Goal: Task Accomplishment & Management: Manage account settings

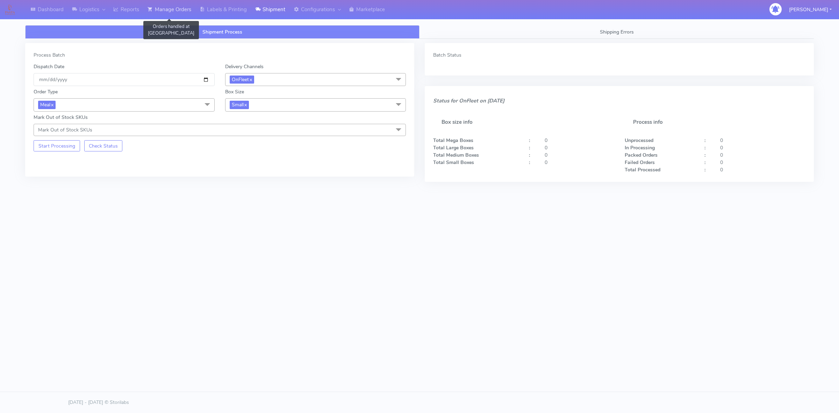
click at [174, 11] on link "Manage Orders" at bounding box center [169, 9] width 52 height 19
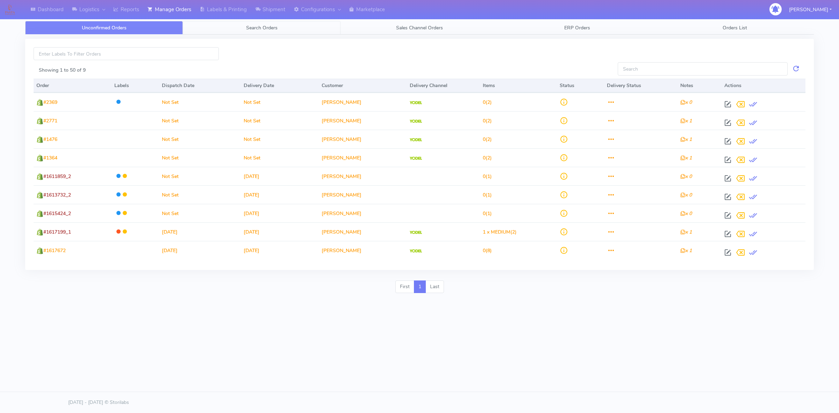
click at [276, 31] on link "Search Orders" at bounding box center [262, 28] width 158 height 14
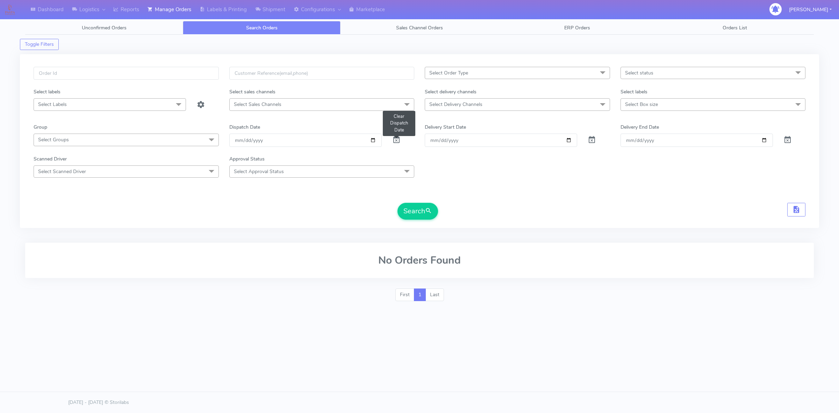
click at [395, 144] on span at bounding box center [396, 141] width 8 height 7
click at [165, 73] on input "text" at bounding box center [126, 73] width 185 height 13
type input "#1618057"
click at [406, 212] on button "Search" at bounding box center [417, 211] width 41 height 17
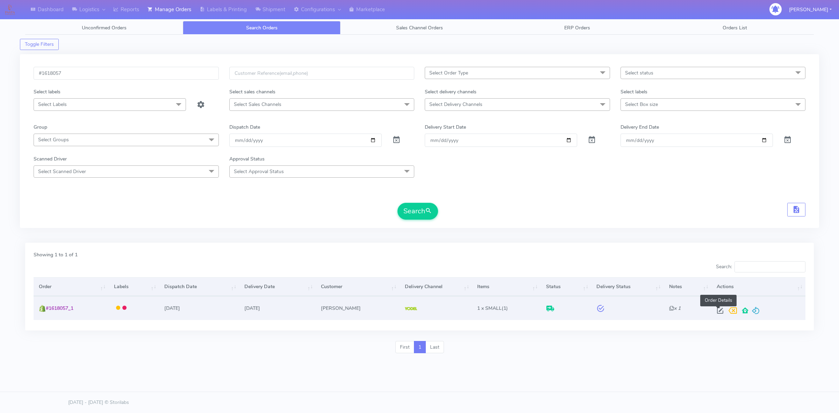
click at [715, 311] on span at bounding box center [720, 312] width 13 height 7
select select "5"
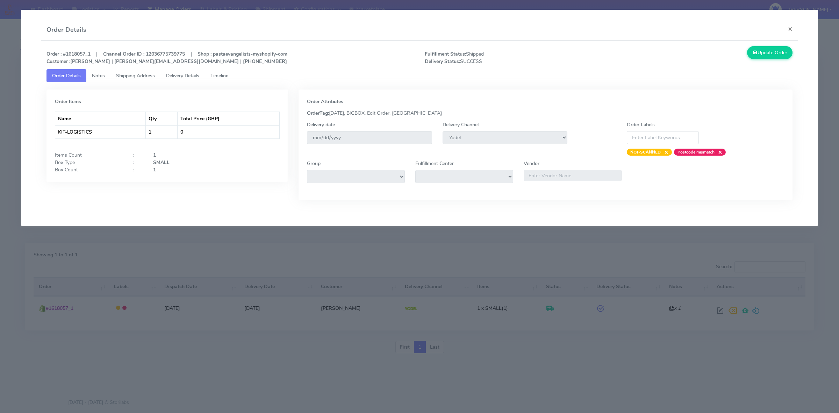
click at [187, 76] on span "Delivery Details" at bounding box center [182, 75] width 33 height 7
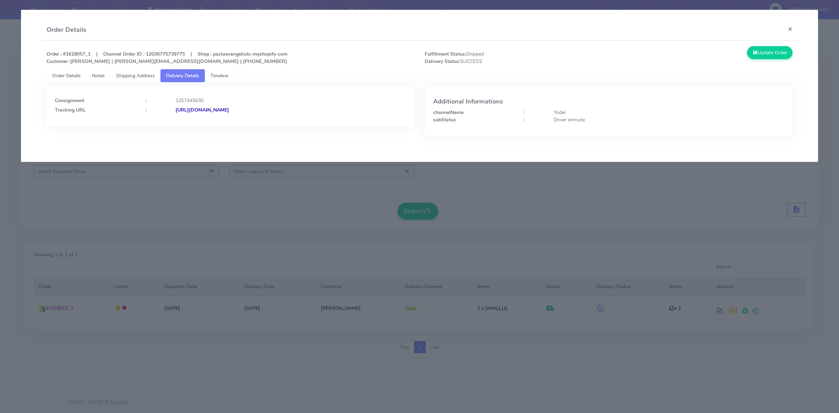
click at [229, 108] on strong "[URL][DOMAIN_NAME]" at bounding box center [201, 110] width 53 height 7
click at [143, 76] on span "Shipping Address" at bounding box center [135, 75] width 39 height 7
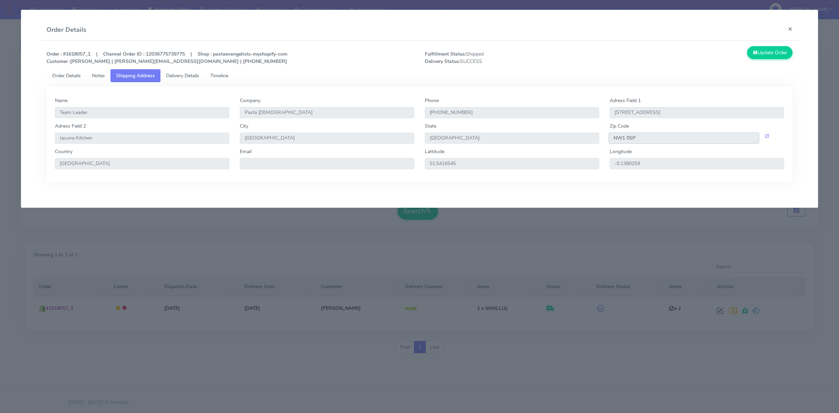
drag, startPoint x: 647, startPoint y: 141, endPoint x: 599, endPoint y: 142, distance: 47.6
click at [600, 142] on div "Adress Field 2 [GEOGRAPHIC_DATA] [GEOGRAPHIC_DATA] [GEOGRAPHIC_DATA] Zip Code N…" at bounding box center [420, 135] width 740 height 26
click at [794, 24] on button "×" at bounding box center [790, 29] width 16 height 19
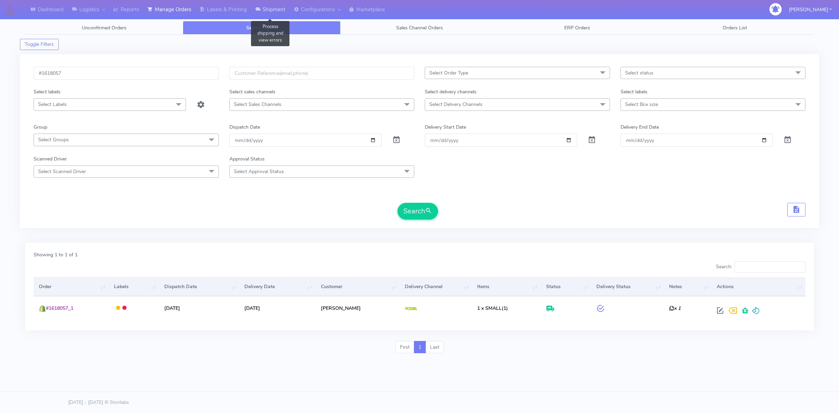
click at [268, 12] on link "Shipment" at bounding box center [270, 9] width 38 height 19
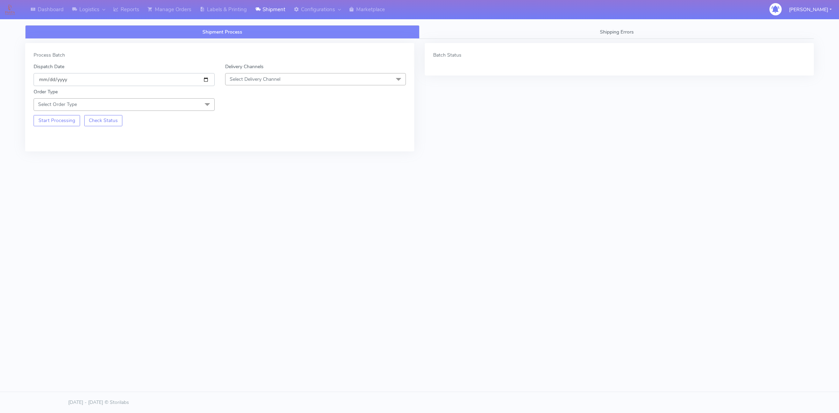
click at [206, 79] on input "[DATE]" at bounding box center [124, 79] width 181 height 13
type input "[DATE]"
click at [281, 79] on span "Select Delivery Channel" at bounding box center [315, 79] width 181 height 12
click at [267, 126] on div "OnFleet" at bounding box center [315, 123] width 173 height 7
click at [165, 109] on span "Select Order Type" at bounding box center [124, 104] width 181 height 12
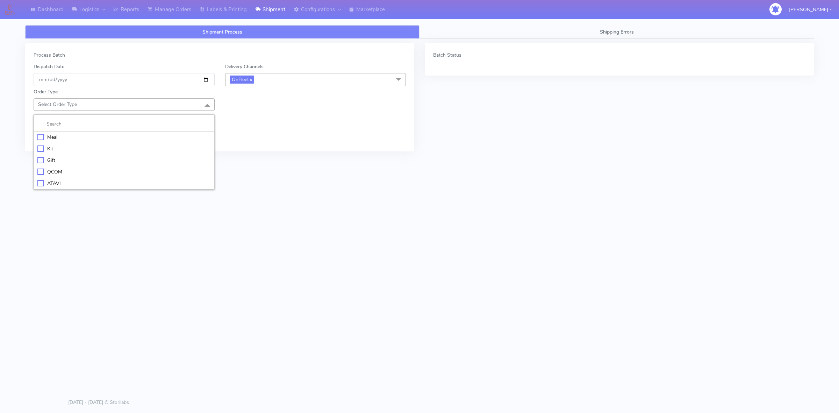
click at [65, 141] on div "Meal" at bounding box center [123, 137] width 173 height 7
click at [247, 110] on span "Select Box Size" at bounding box center [315, 104] width 181 height 12
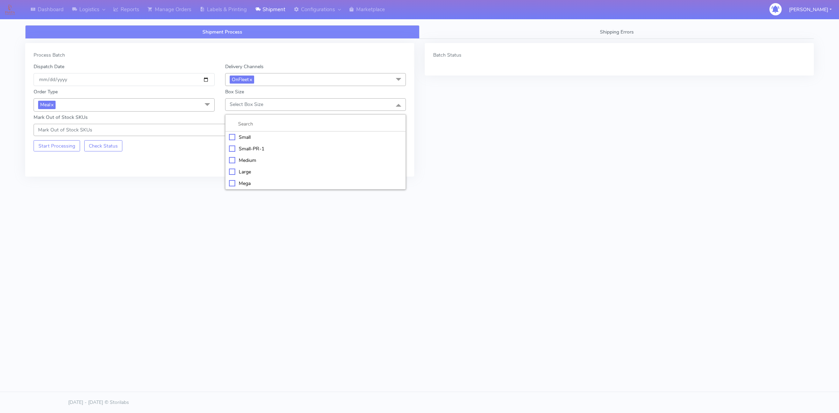
click at [256, 139] on div "Small" at bounding box center [315, 137] width 173 height 7
click at [60, 149] on button "Start Processing" at bounding box center [57, 145] width 46 height 11
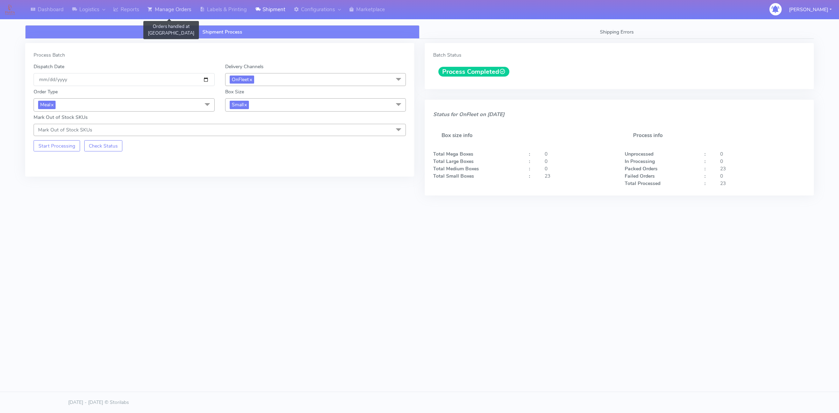
click at [186, 13] on link "Manage Orders" at bounding box center [169, 9] width 52 height 19
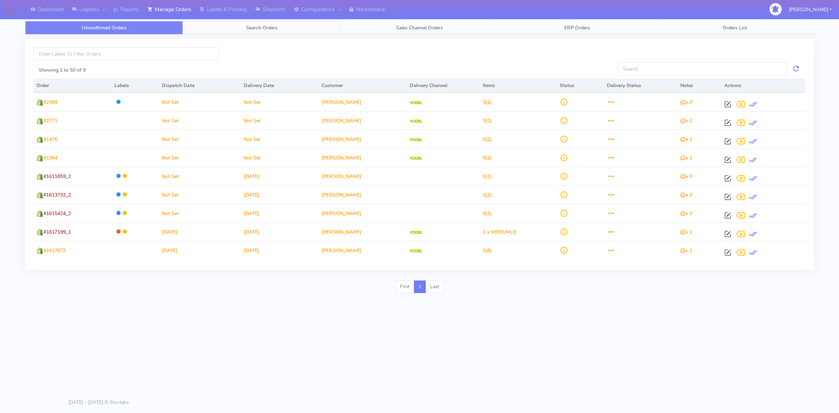
click at [245, 31] on link "Search Orders" at bounding box center [262, 28] width 158 height 14
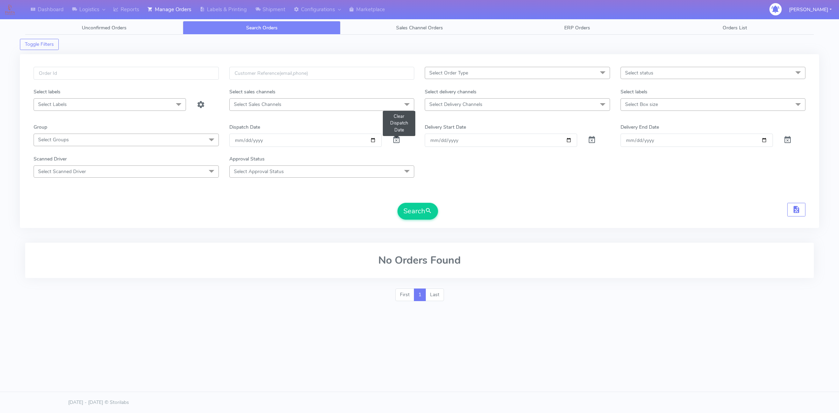
click at [394, 138] on span at bounding box center [396, 141] width 8 height 7
click at [183, 78] on input "text" at bounding box center [126, 73] width 185 height 13
type input "#1617869_1"
click at [420, 209] on button "Search" at bounding box center [417, 211] width 41 height 17
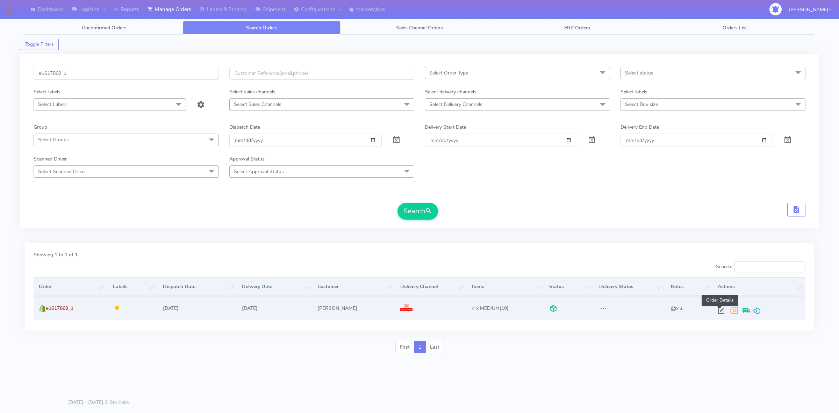
click at [719, 314] on span at bounding box center [721, 312] width 13 height 7
select select "3"
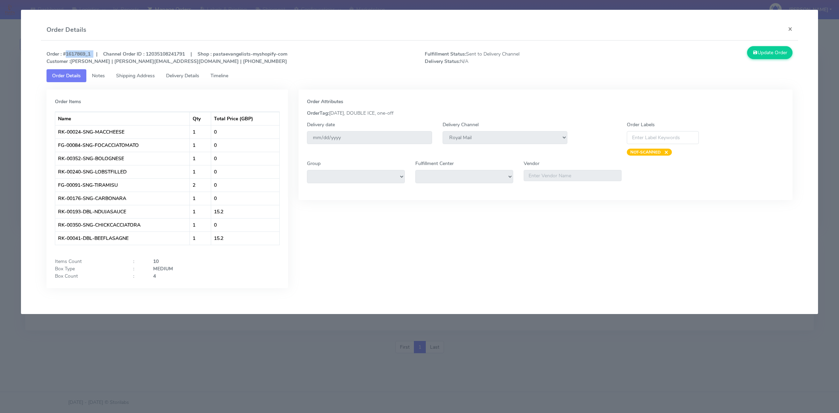
drag, startPoint x: 94, startPoint y: 52, endPoint x: 64, endPoint y: 57, distance: 30.3
click at [64, 57] on strong "Order : #1617869_1 | Channel Order ID : 12035108241791 | Shop : pastaevangelist…" at bounding box center [166, 58] width 241 height 14
copy strong "#1617869_1"
click at [790, 27] on button "×" at bounding box center [790, 29] width 16 height 19
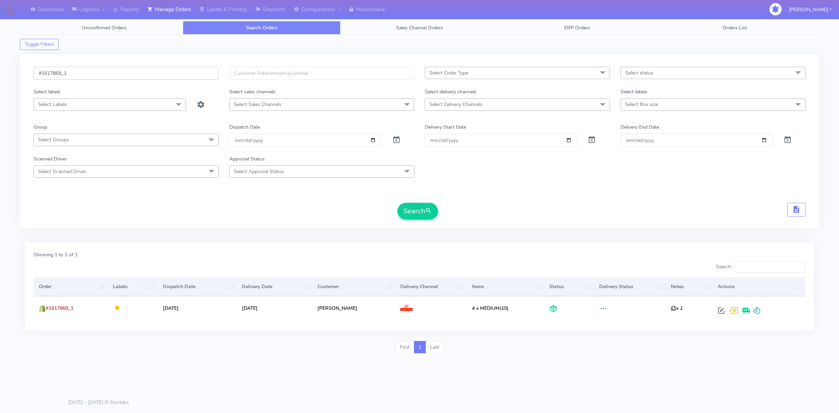
click at [119, 75] on input "#1617869_1" at bounding box center [126, 73] width 185 height 13
type input "#1617846_1"
click at [426, 211] on span "submit" at bounding box center [428, 210] width 7 height 9
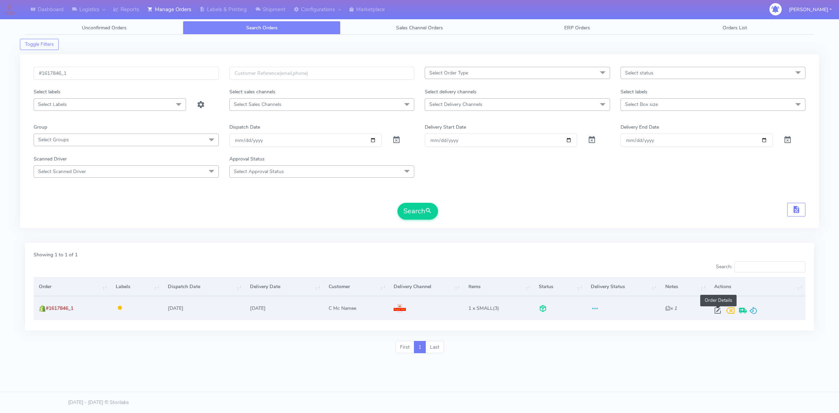
click at [721, 310] on span at bounding box center [717, 312] width 13 height 7
select select "3"
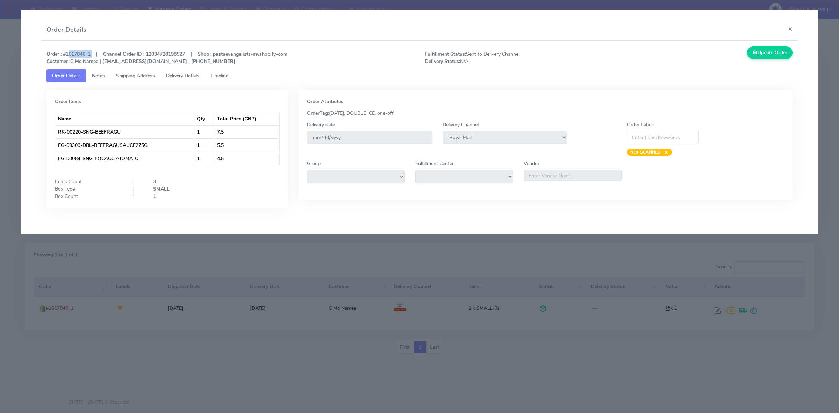
drag, startPoint x: 90, startPoint y: 51, endPoint x: 67, endPoint y: 55, distance: 23.3
click at [67, 55] on strong "Order : #1617846_1 | Channel Order ID : 12034728198527 | Shop : pastaevangelist…" at bounding box center [166, 58] width 241 height 14
drag, startPoint x: 83, startPoint y: 50, endPoint x: 87, endPoint y: 52, distance: 4.7
click at [83, 50] on div "Order : #1617846_1 | Channel Order ID : 12034728198527 | Shop : pastaevangelist…" at bounding box center [419, 57] width 756 height 23
click at [95, 55] on strong "Order : #1617846_1 | Channel Order ID : 12034728198527 | Shop : pastaevangelist…" at bounding box center [166, 58] width 241 height 14
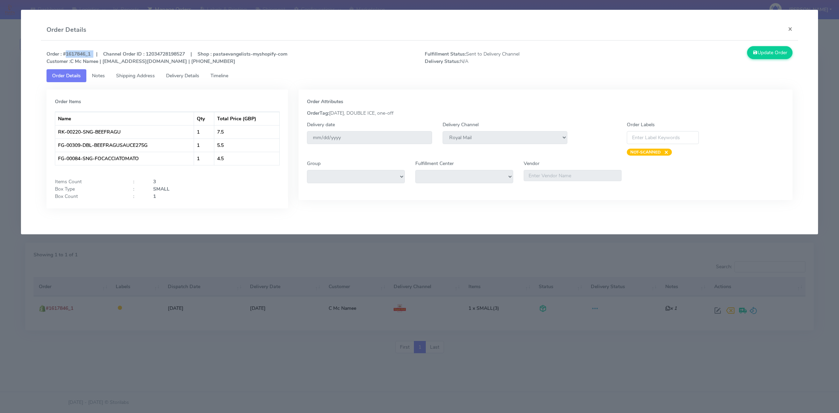
drag, startPoint x: 93, startPoint y: 53, endPoint x: 64, endPoint y: 57, distance: 29.6
click at [64, 57] on strong "Order : #1617846_1 | Channel Order ID : 12034728198527 | Shop : pastaevangelist…" at bounding box center [166, 58] width 241 height 14
copy strong "#1617846_1"
click at [789, 30] on button "×" at bounding box center [790, 29] width 16 height 19
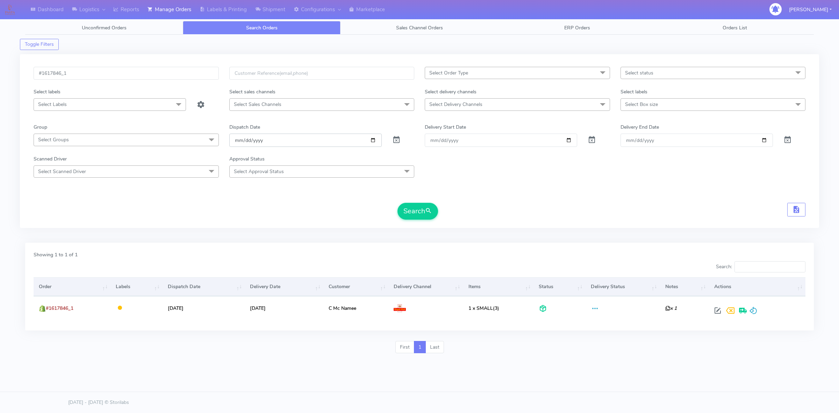
click at [370, 142] on input "date" at bounding box center [305, 140] width 152 height 13
type input "[DATE]"
click at [374, 140] on input "[DATE]" at bounding box center [305, 140] width 152 height 13
click at [452, 172] on div "Scanned Driver Select Scanned Driver Select All Test Driver [PERSON_NAME] Abdul…" at bounding box center [419, 166] width 782 height 22
click at [487, 105] on span "Select Delivery Channels" at bounding box center [517, 104] width 185 height 12
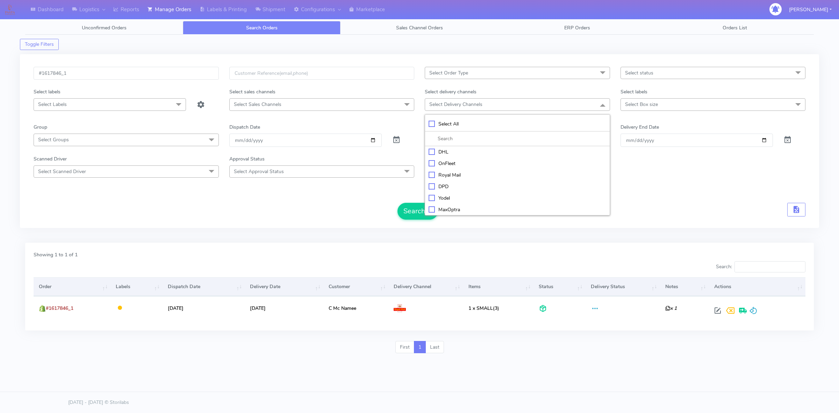
click at [453, 166] on div "OnFleet" at bounding box center [518, 163] width 178 height 7
checkbox input "true"
click at [413, 210] on button "Search" at bounding box center [417, 211] width 41 height 17
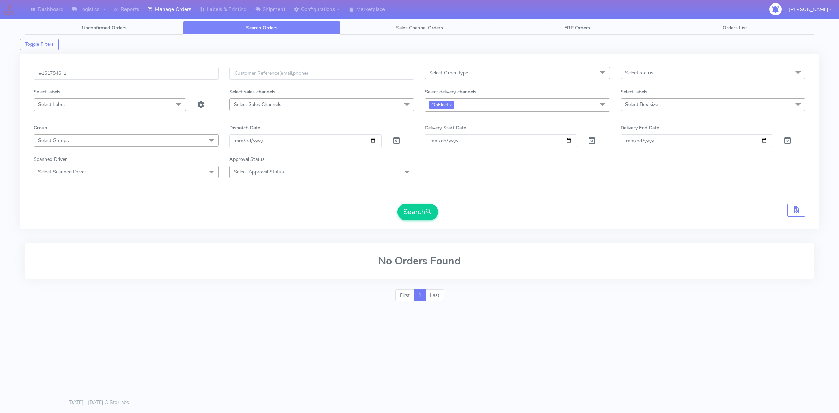
click at [460, 106] on span "OnFleet x" at bounding box center [517, 104] width 185 height 13
click at [444, 196] on div "Yodel" at bounding box center [518, 198] width 178 height 7
checkbox input "true"
click at [439, 161] on li "OnFleet" at bounding box center [517, 164] width 185 height 12
checkbox input "false"
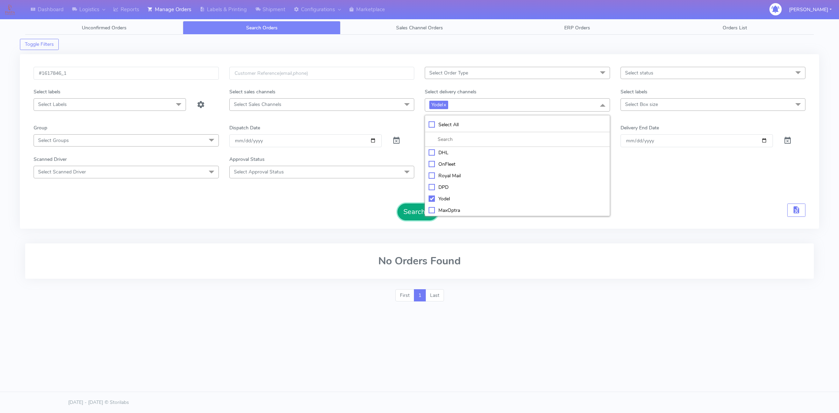
click at [410, 210] on button "Search" at bounding box center [417, 211] width 41 height 17
click at [188, 76] on input "#1617846_1" at bounding box center [126, 73] width 185 height 13
click at [480, 107] on span "Yodel x" at bounding box center [517, 104] width 185 height 13
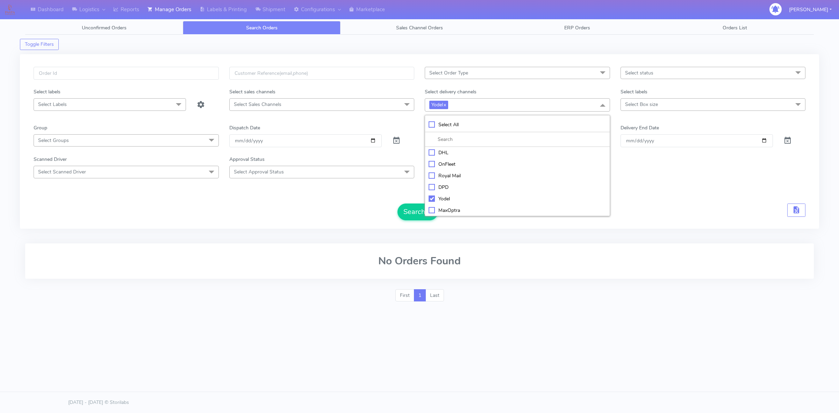
click at [449, 165] on div "OnFleet" at bounding box center [518, 163] width 178 height 7
checkbox input "true"
click at [412, 215] on button "Search" at bounding box center [417, 211] width 41 height 17
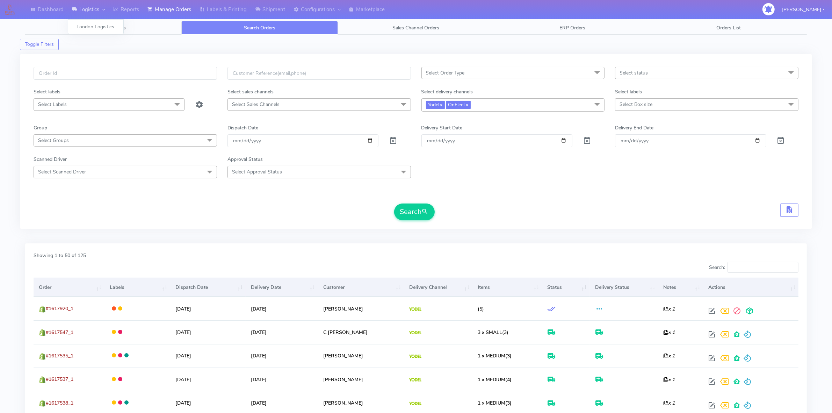
click at [88, 9] on link "Logistics" at bounding box center [88, 9] width 41 height 19
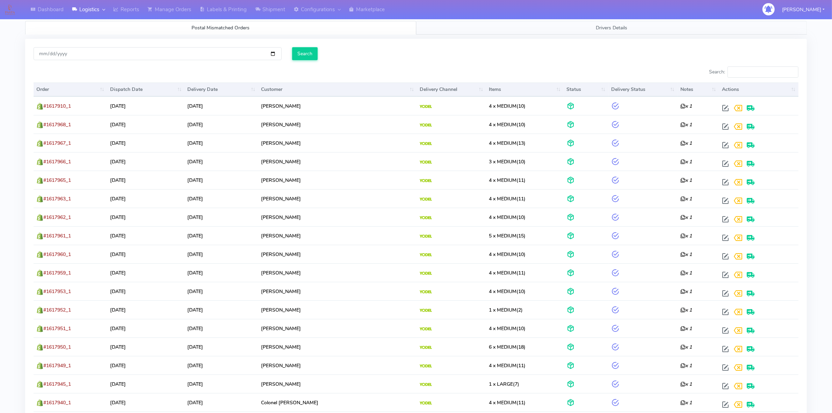
click at [511, 34] on link "Drivers Details" at bounding box center [611, 28] width 391 height 14
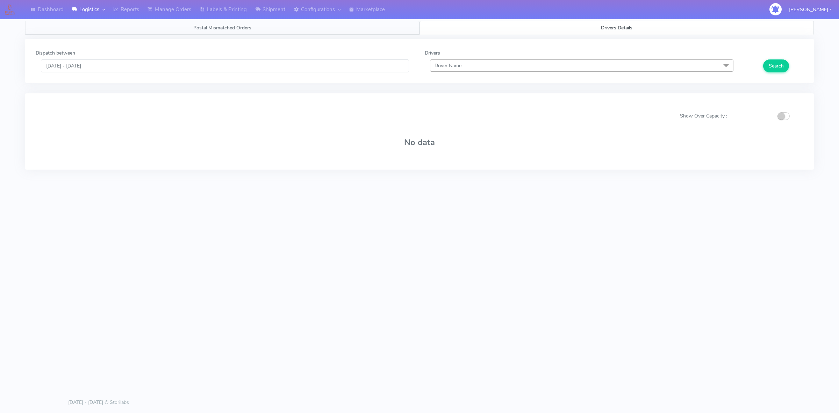
click at [280, 31] on link "Postal Mismatched Orders" at bounding box center [222, 28] width 394 height 14
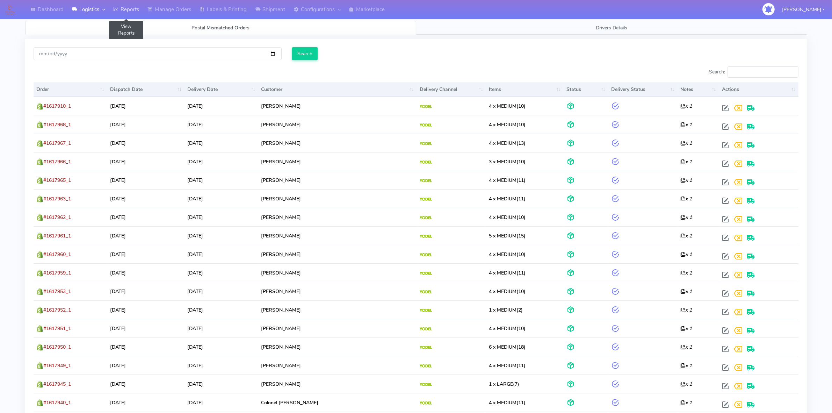
click at [126, 7] on link "Reports" at bounding box center [126, 9] width 34 height 19
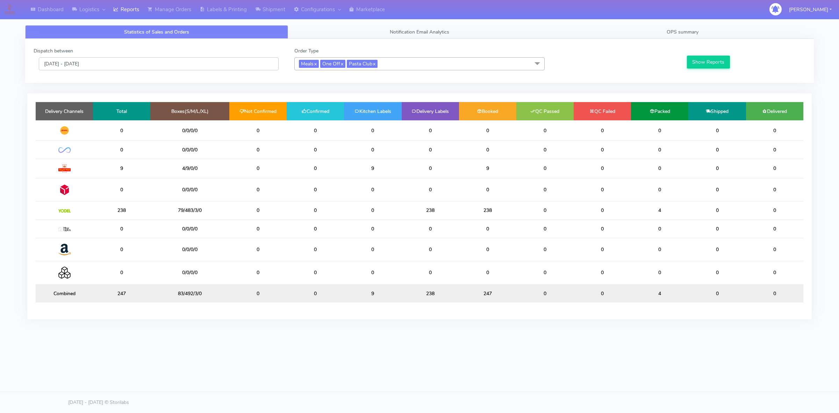
click at [151, 60] on input "[DATE] - [DATE]" at bounding box center [159, 63] width 240 height 13
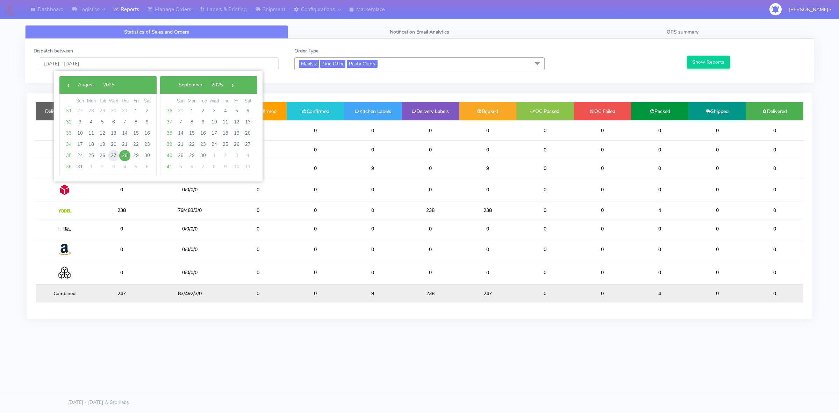
click at [112, 154] on span "27" at bounding box center [113, 155] width 11 height 11
click at [707, 62] on button "Show Reports" at bounding box center [708, 62] width 43 height 13
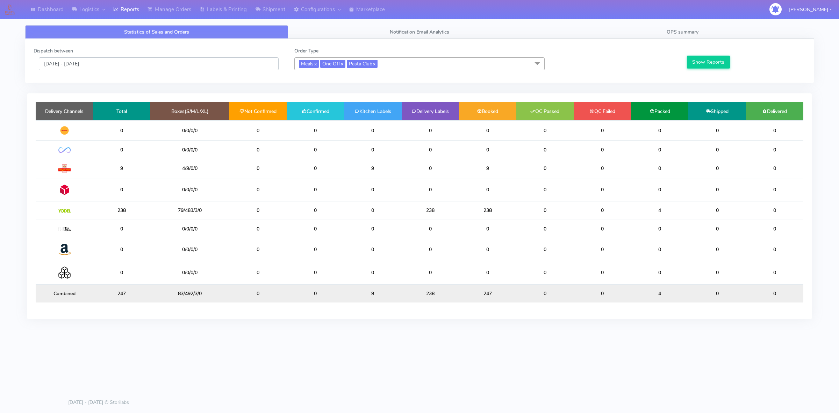
click at [182, 69] on input "[DATE] - [DATE]" at bounding box center [159, 63] width 240 height 13
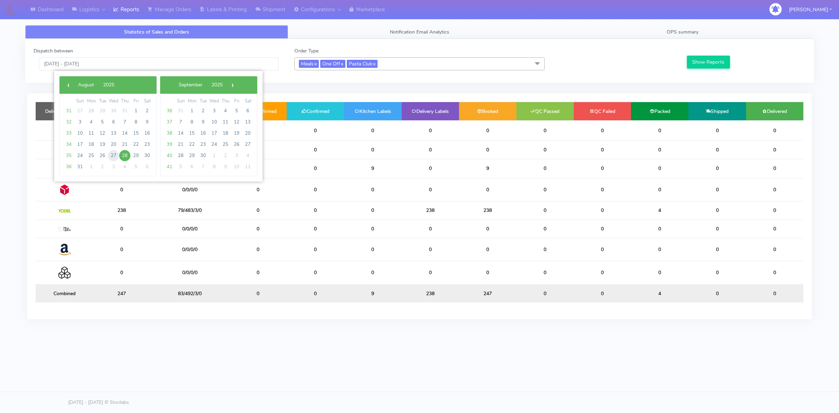
click at [111, 154] on span "27" at bounding box center [113, 155] width 11 height 11
click at [701, 62] on button "Show Reports" at bounding box center [708, 62] width 43 height 13
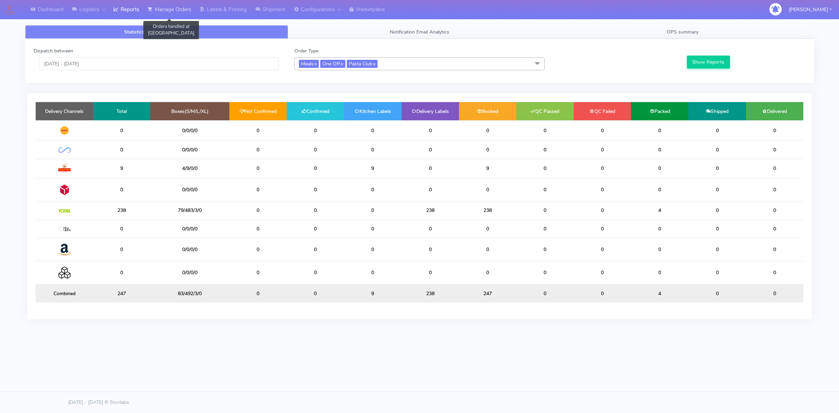
click at [181, 13] on link "Manage Orders" at bounding box center [169, 9] width 52 height 19
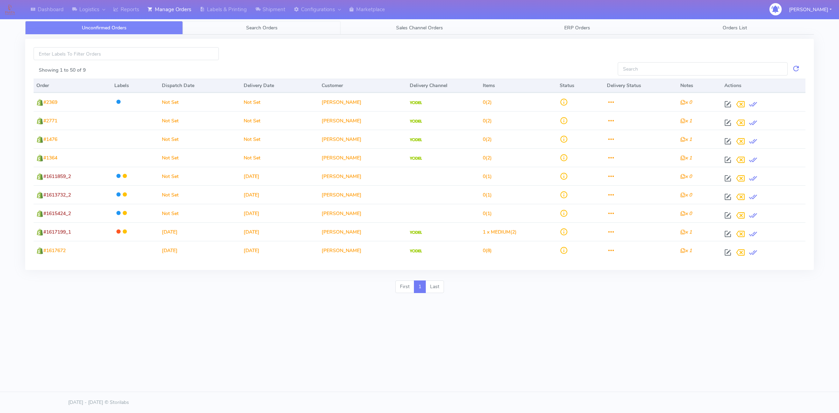
click at [274, 28] on span "Search Orders" at bounding box center [261, 27] width 31 height 7
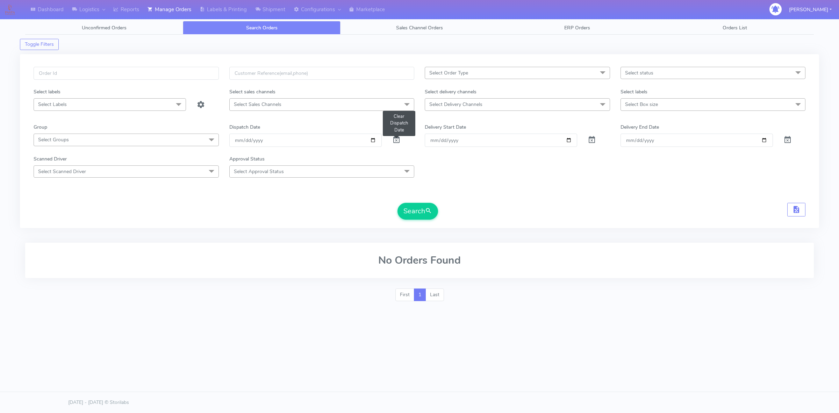
click at [394, 138] on span at bounding box center [396, 141] width 8 height 7
click at [372, 141] on input "date" at bounding box center [305, 140] width 152 height 13
click at [431, 161] on div "Scanned Driver Select Scanned Driver Select All Test Driver [PERSON_NAME] Abdul…" at bounding box center [419, 166] width 782 height 22
click at [461, 107] on span "Select Delivery Channels" at bounding box center [455, 104] width 53 height 7
click at [452, 164] on div "OnFleet" at bounding box center [518, 163] width 178 height 7
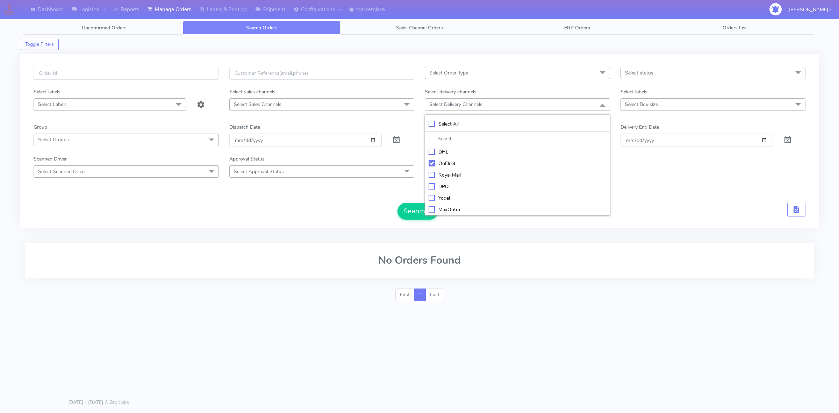
checkbox input "true"
click at [373, 140] on input "date" at bounding box center [305, 140] width 152 height 13
type input "[DATE]"
click at [408, 212] on button "Search" at bounding box center [417, 211] width 41 height 17
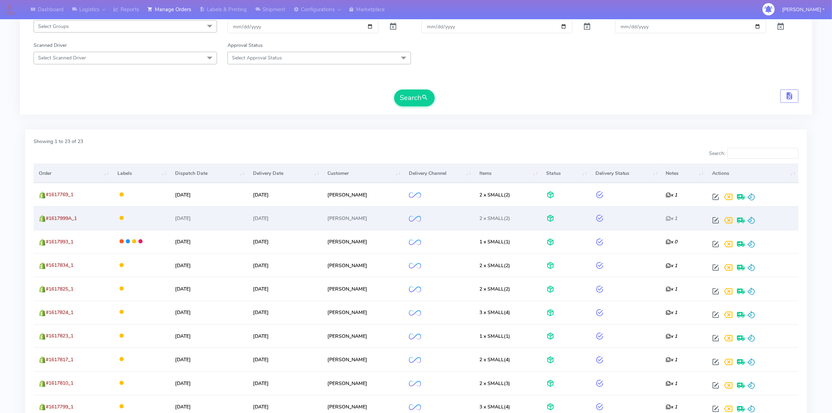
scroll to position [131, 0]
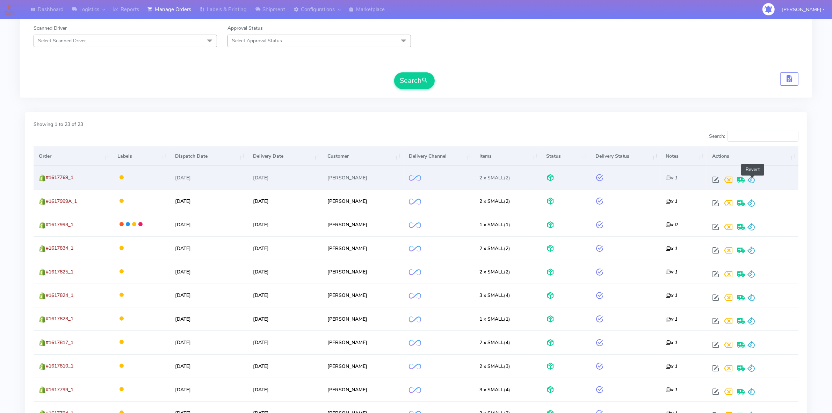
click at [752, 178] on span at bounding box center [751, 181] width 8 height 7
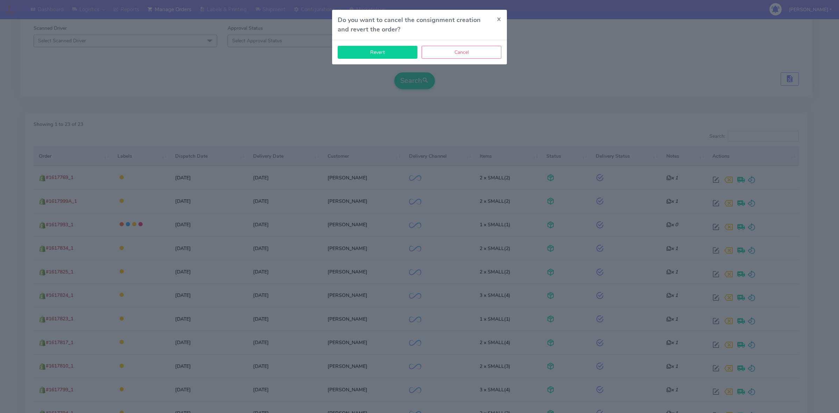
click at [391, 50] on button "Revert" at bounding box center [378, 52] width 80 height 13
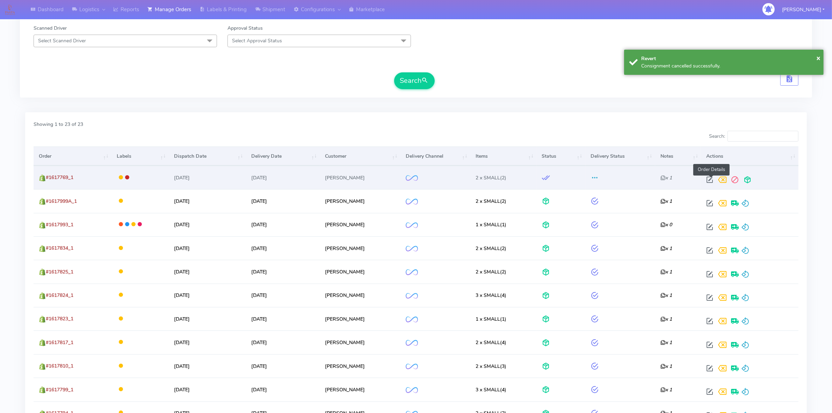
click at [713, 182] on span at bounding box center [710, 181] width 13 height 7
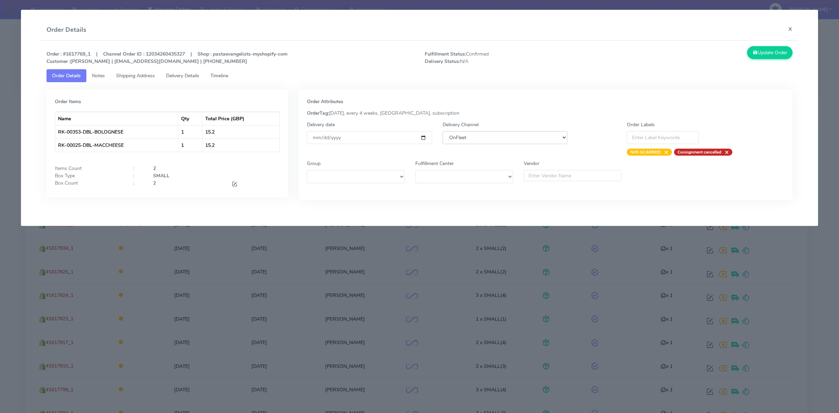
click at [462, 138] on select "DHL OnFleet Royal Mail DPD Yodel MaxOptra Amazon Collection" at bounding box center [504, 137] width 125 height 13
select select "5"
click at [442, 131] on select "DHL OnFleet Royal Mail DPD Yodel MaxOptra Amazon Collection" at bounding box center [504, 137] width 125 height 13
click at [761, 51] on button "Update Order" at bounding box center [769, 52] width 45 height 13
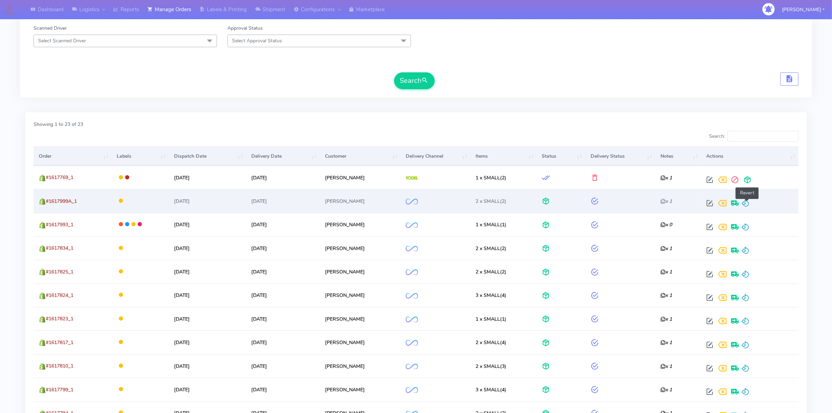
click at [748, 204] on span at bounding box center [745, 204] width 8 height 7
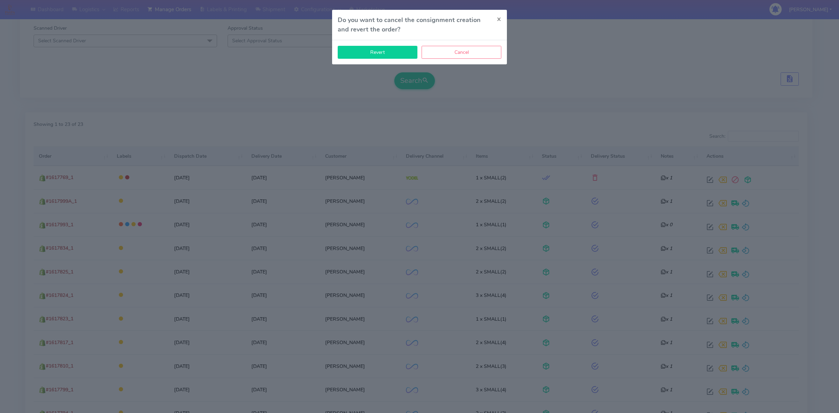
click at [379, 53] on button "Revert" at bounding box center [378, 52] width 80 height 13
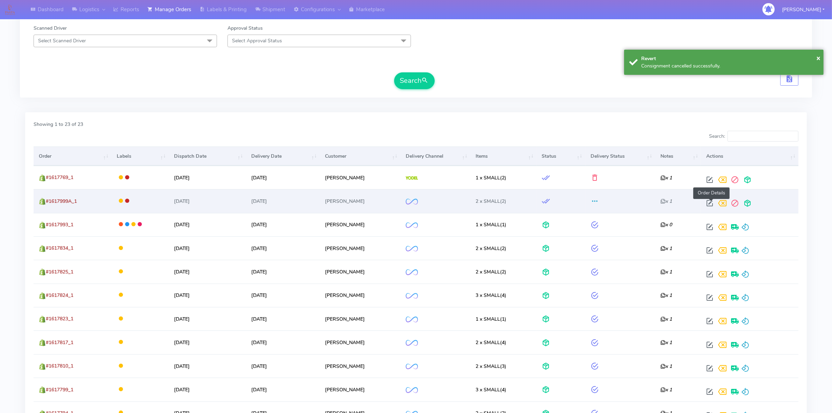
click at [710, 201] on span at bounding box center [710, 204] width 13 height 7
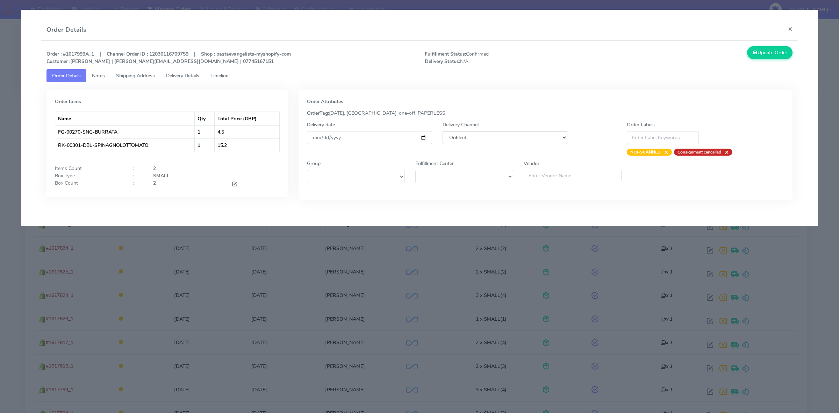
click at [460, 137] on select "DHL OnFleet Royal Mail DPD Yodel MaxOptra Amazon Collection" at bounding box center [504, 137] width 125 height 13
select select "5"
click at [442, 131] on select "DHL OnFleet Royal Mail DPD Yodel MaxOptra Amazon Collection" at bounding box center [504, 137] width 125 height 13
click at [771, 54] on button "Update Order" at bounding box center [769, 52] width 45 height 13
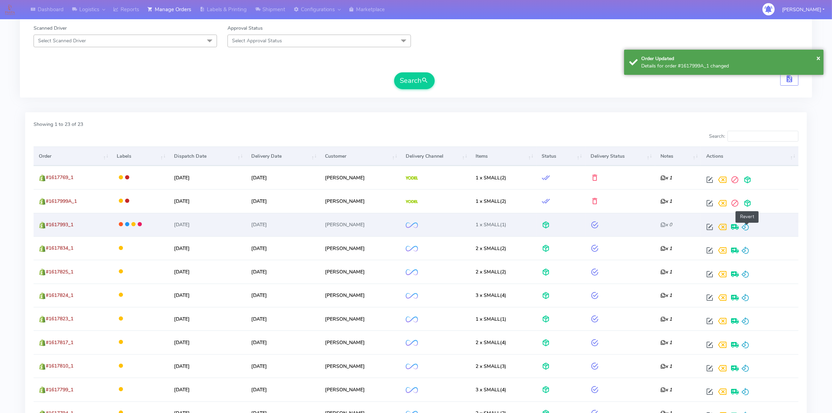
click at [748, 227] on span at bounding box center [745, 228] width 8 height 7
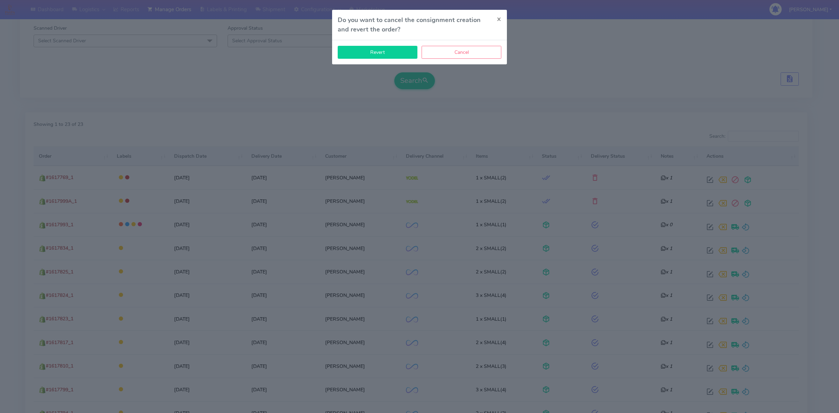
click at [399, 57] on button "Revert" at bounding box center [378, 52] width 80 height 13
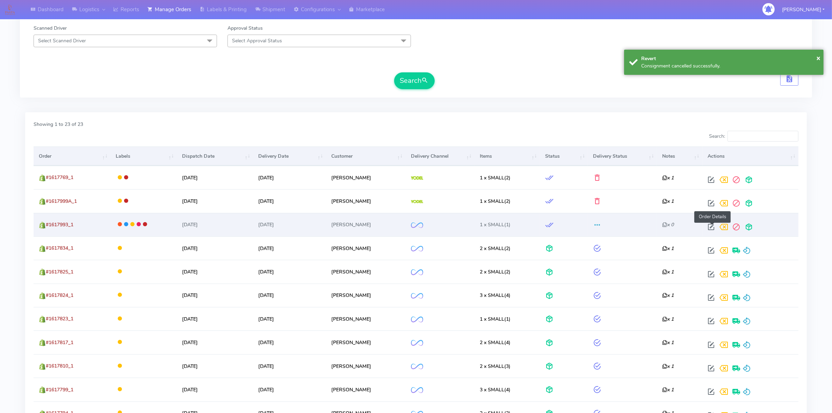
click at [711, 225] on span at bounding box center [711, 228] width 13 height 7
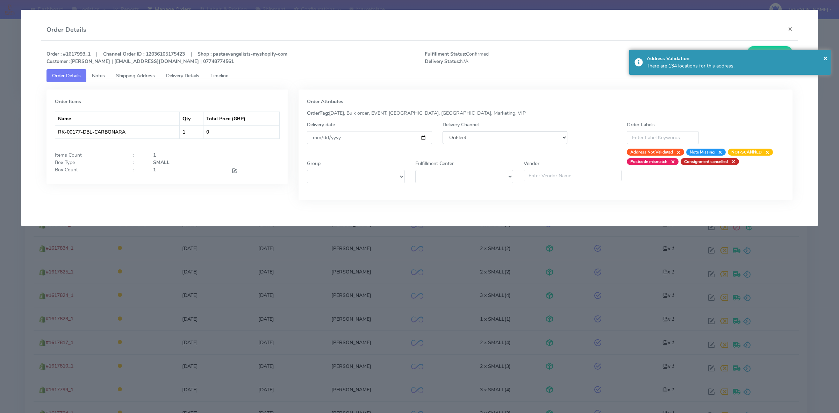
click at [460, 136] on select "DHL OnFleet Royal Mail DPD Yodel MaxOptra Amazon Collection" at bounding box center [504, 137] width 125 height 13
select select "5"
click at [442, 131] on select "DHL OnFleet Royal Mail DPD Yodel MaxOptra Amazon Collection" at bounding box center [504, 137] width 125 height 13
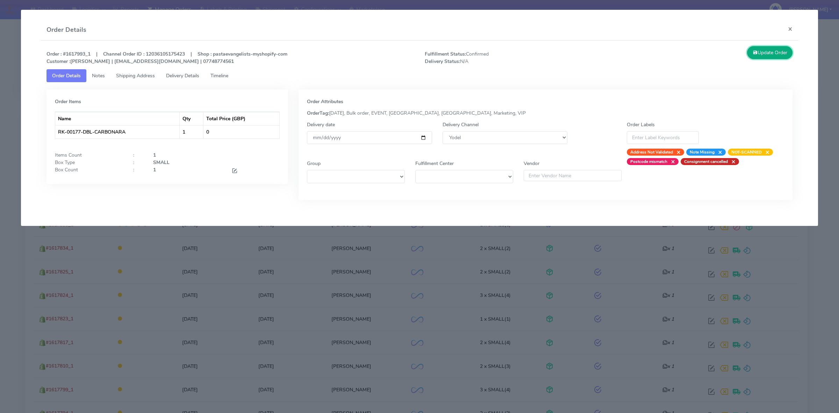
click at [778, 58] on button "Update Order" at bounding box center [769, 52] width 45 height 13
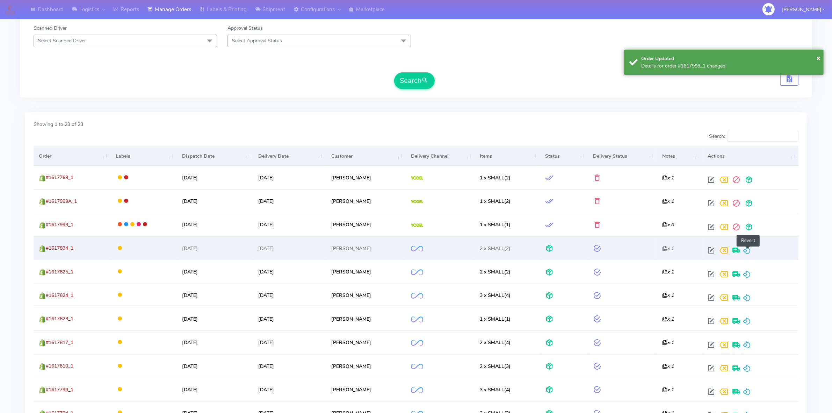
click at [749, 252] on span at bounding box center [747, 252] width 8 height 7
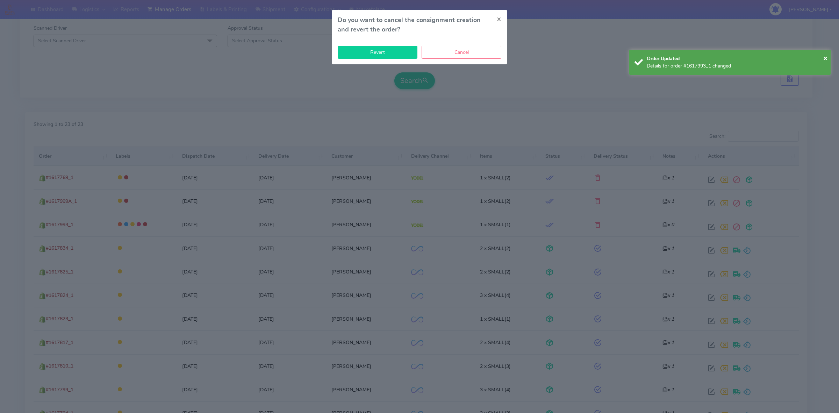
click at [393, 53] on button "Revert" at bounding box center [378, 52] width 80 height 13
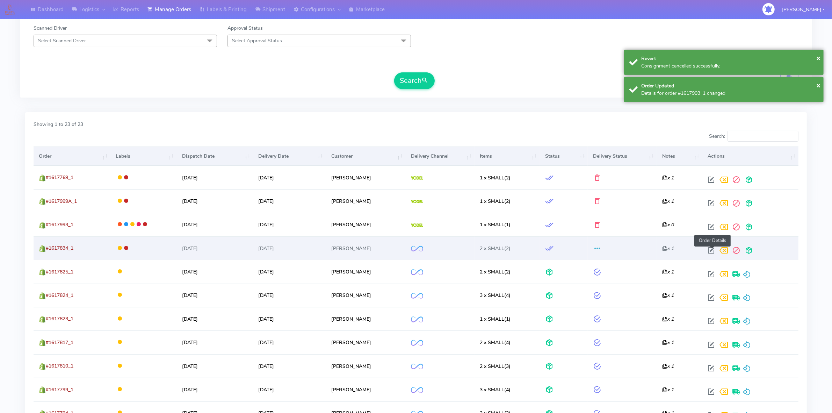
click at [712, 252] on span at bounding box center [711, 252] width 13 height 7
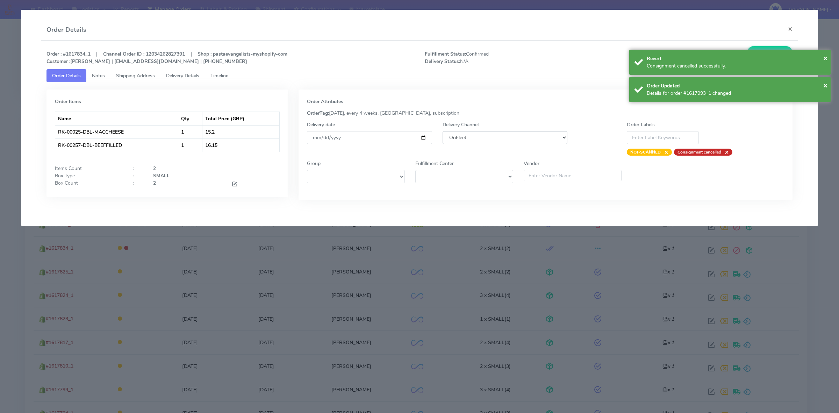
click at [480, 138] on select "DHL OnFleet Royal Mail DPD Yodel MaxOptra Amazon Collection" at bounding box center [504, 137] width 125 height 13
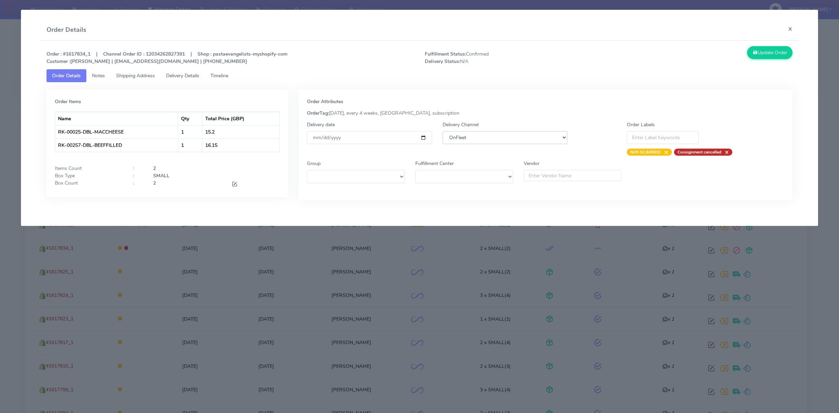
select select "5"
click at [442, 131] on select "DHL OnFleet Royal Mail DPD Yodel MaxOptra Amazon Collection" at bounding box center [504, 137] width 125 height 13
click at [789, 54] on button "Update Order" at bounding box center [769, 52] width 45 height 13
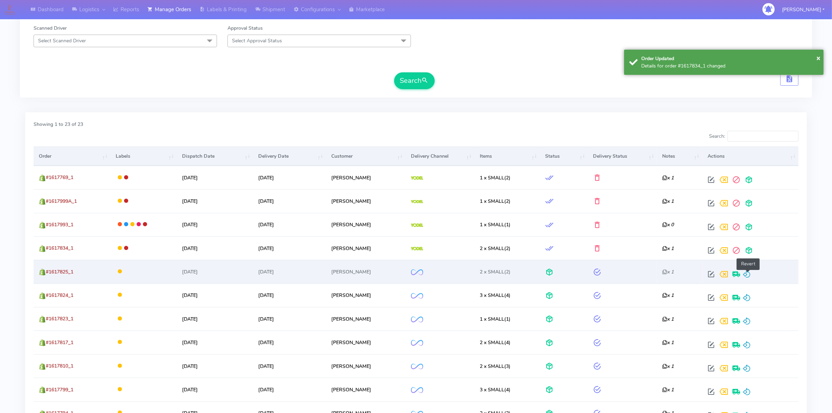
click at [743, 275] on span at bounding box center [747, 275] width 8 height 7
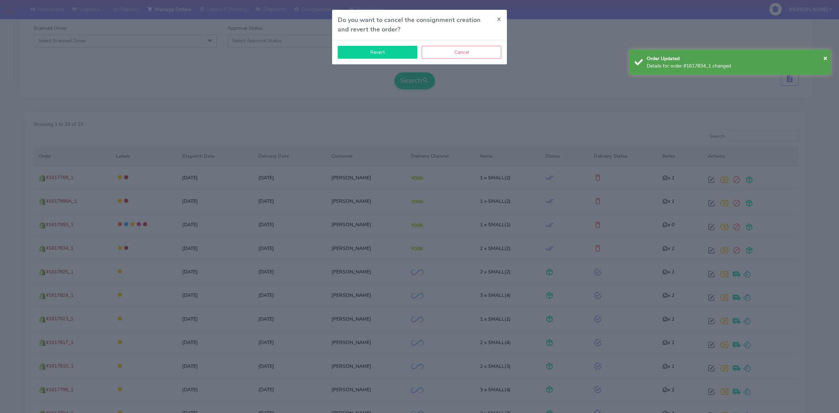
click at [365, 55] on button "Revert" at bounding box center [378, 52] width 80 height 13
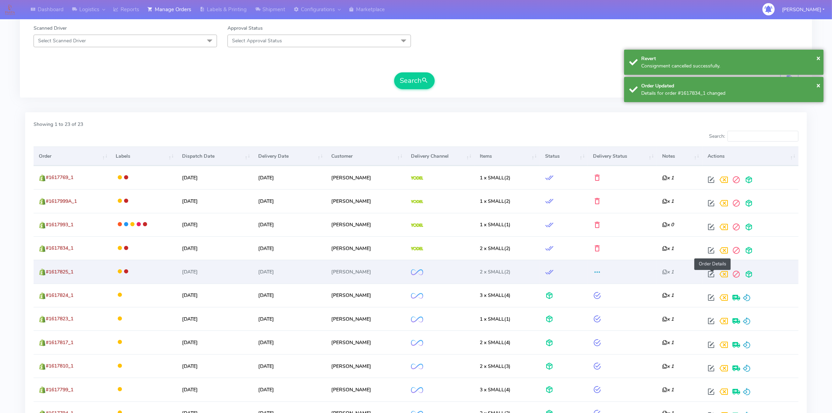
click at [711, 273] on span at bounding box center [711, 275] width 13 height 7
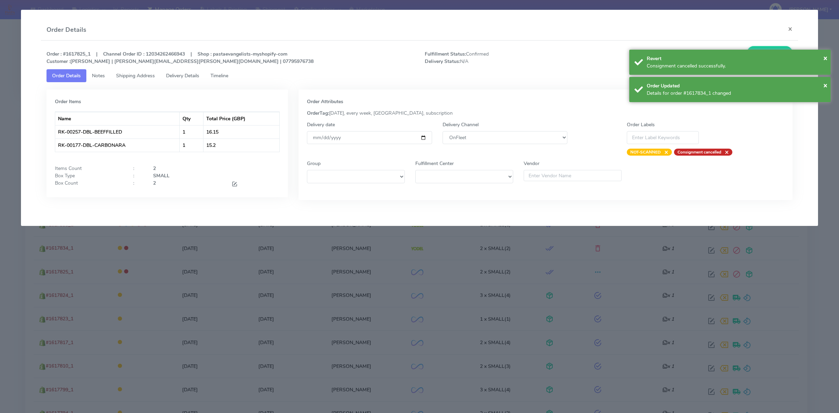
click at [464, 131] on div "Delivery Channel DHL OnFleet Royal Mail DPD Yodel MaxOptra Amazon Collection" at bounding box center [504, 138] width 135 height 35
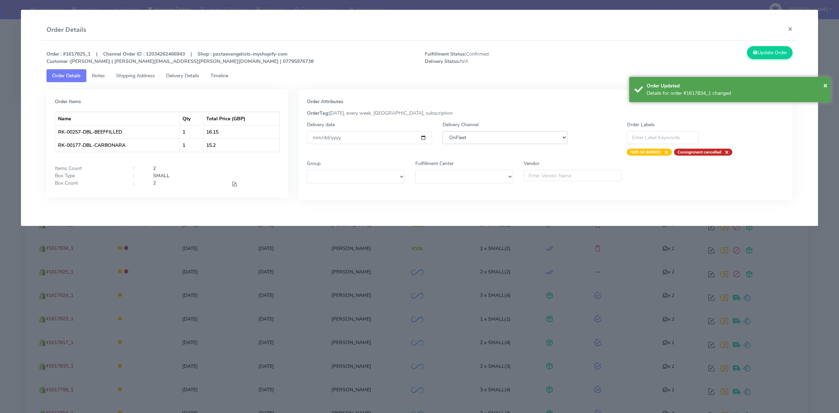
click at [464, 135] on select "DHL OnFleet Royal Mail DPD Yodel MaxOptra Amazon Collection" at bounding box center [504, 137] width 125 height 13
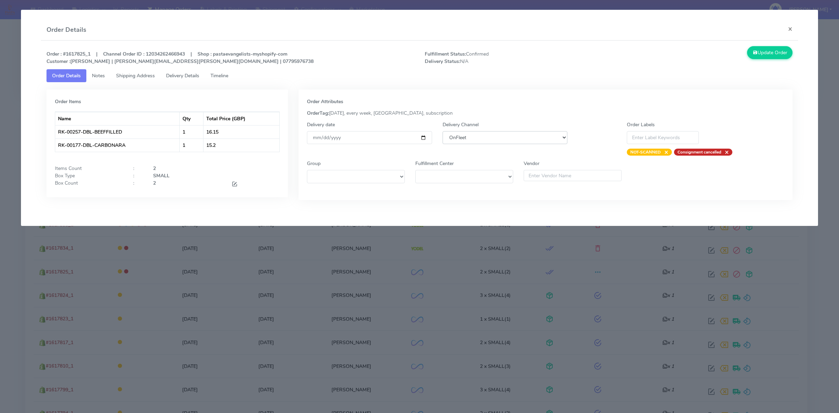
select select "5"
click at [442, 131] on select "DHL OnFleet Royal Mail DPD Yodel MaxOptra Amazon Collection" at bounding box center [504, 137] width 125 height 13
click at [762, 55] on button "Update Order" at bounding box center [769, 52] width 45 height 13
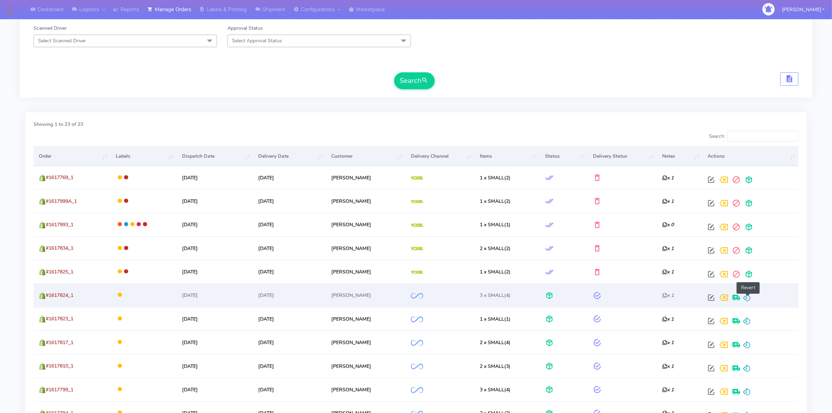
click at [750, 298] on span at bounding box center [747, 299] width 8 height 7
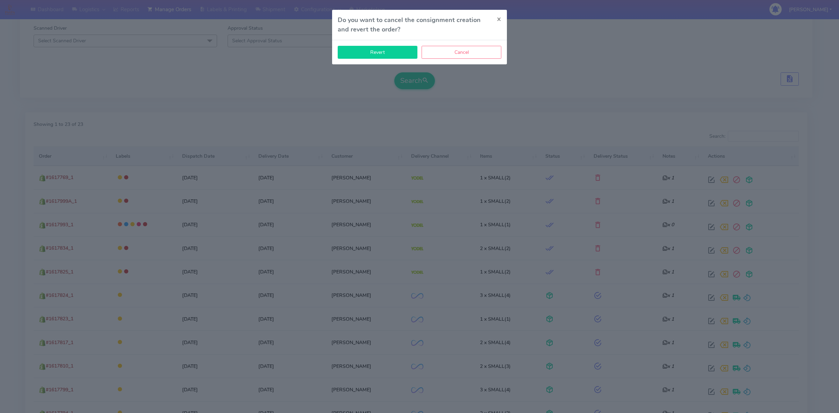
click at [401, 55] on button "Revert" at bounding box center [378, 52] width 80 height 13
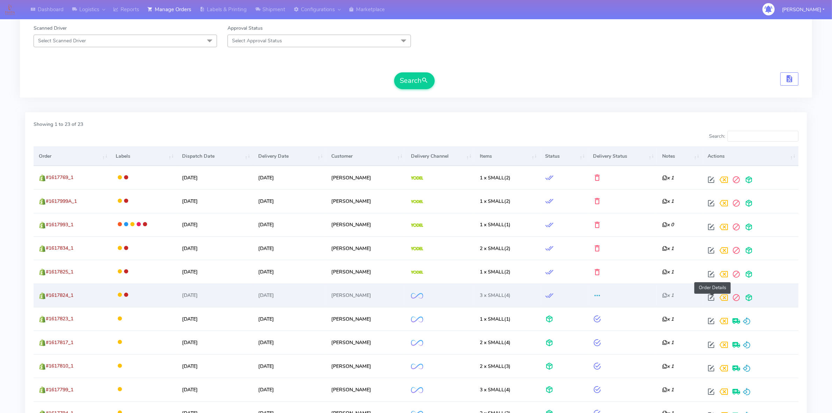
click at [713, 296] on span at bounding box center [711, 299] width 13 height 7
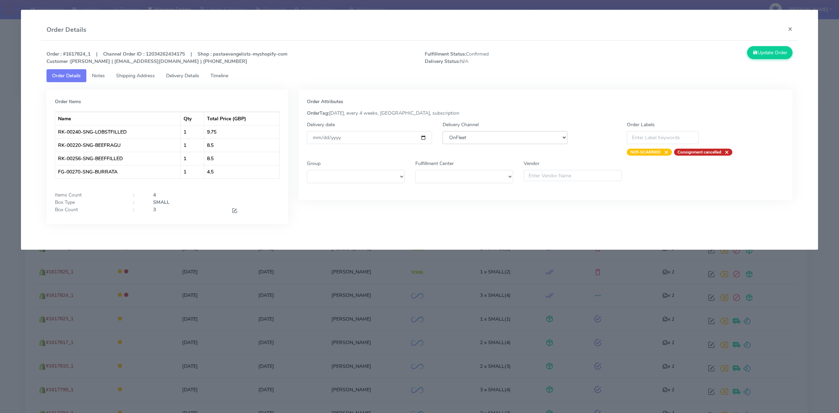
click at [483, 139] on select "DHL OnFleet Royal Mail DPD Yodel MaxOptra Amazon Collection" at bounding box center [504, 137] width 125 height 13
select select "5"
click at [442, 131] on select "DHL OnFleet Royal Mail DPD Yodel MaxOptra Amazon Collection" at bounding box center [504, 137] width 125 height 13
click at [768, 49] on button "Update Order" at bounding box center [769, 52] width 45 height 13
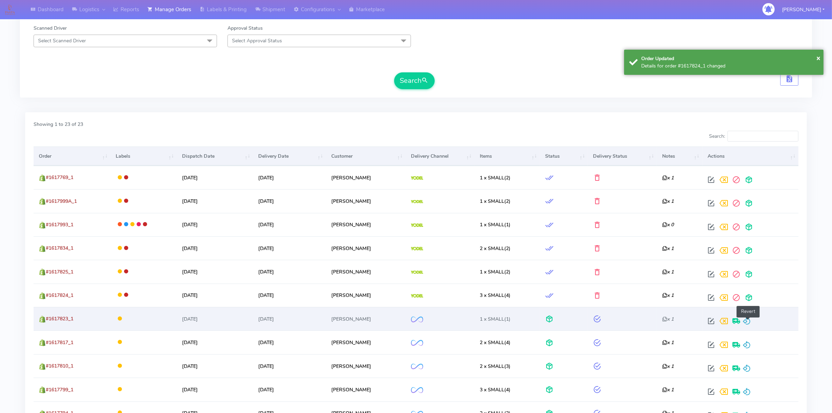
click at [748, 320] on span at bounding box center [747, 322] width 8 height 7
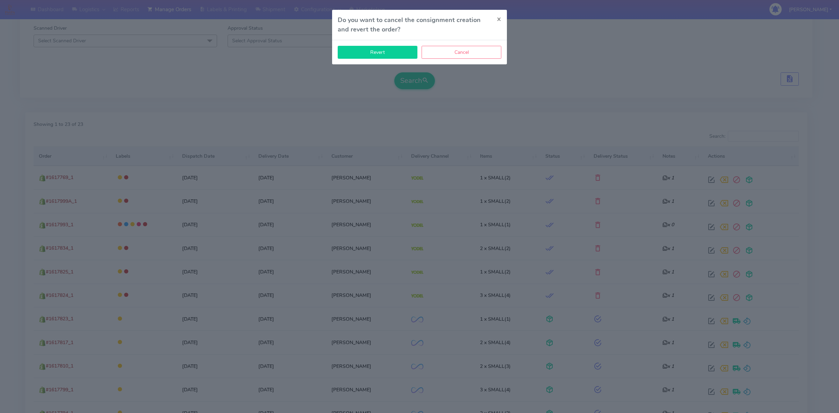
click at [380, 58] on button "Revert" at bounding box center [378, 52] width 80 height 13
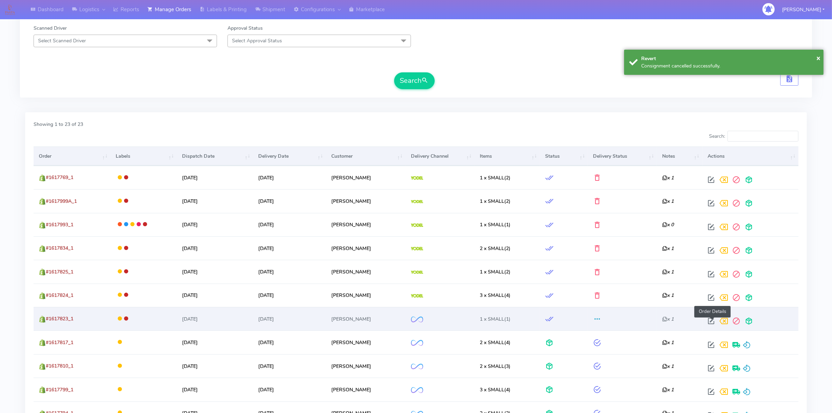
click at [713, 321] on span at bounding box center [711, 322] width 13 height 7
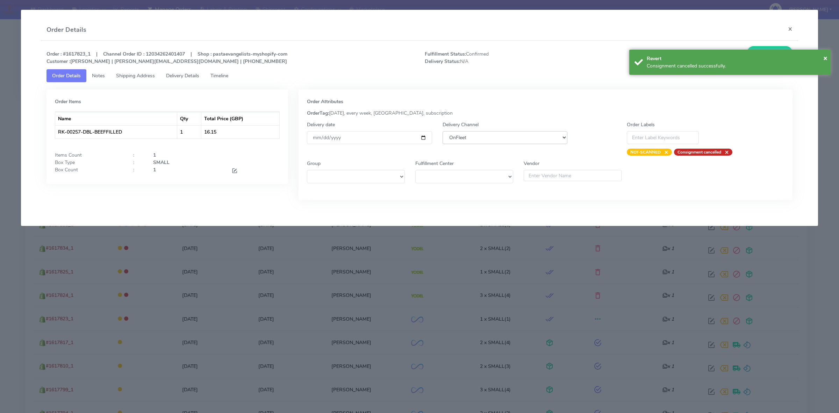
click at [502, 137] on select "DHL OnFleet Royal Mail DPD Yodel MaxOptra Amazon Collection" at bounding box center [504, 137] width 125 height 13
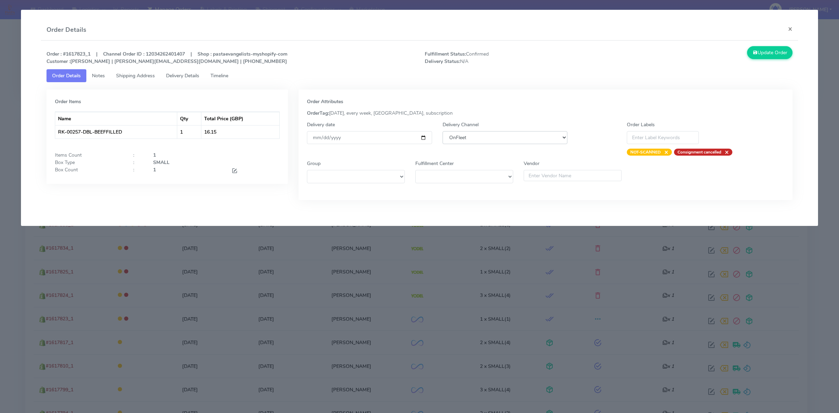
select select "5"
click at [442, 131] on select "DHL OnFleet Royal Mail DPD Yodel MaxOptra Amazon Collection" at bounding box center [504, 137] width 125 height 13
click at [761, 52] on button "Update Order" at bounding box center [769, 52] width 45 height 13
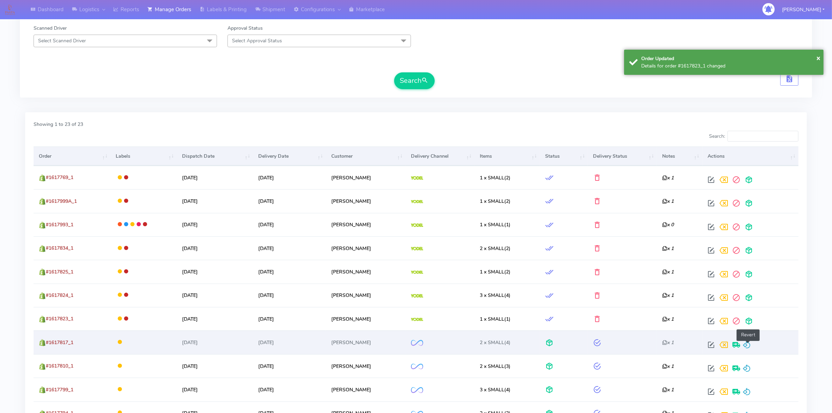
click at [750, 346] on span at bounding box center [747, 346] width 8 height 7
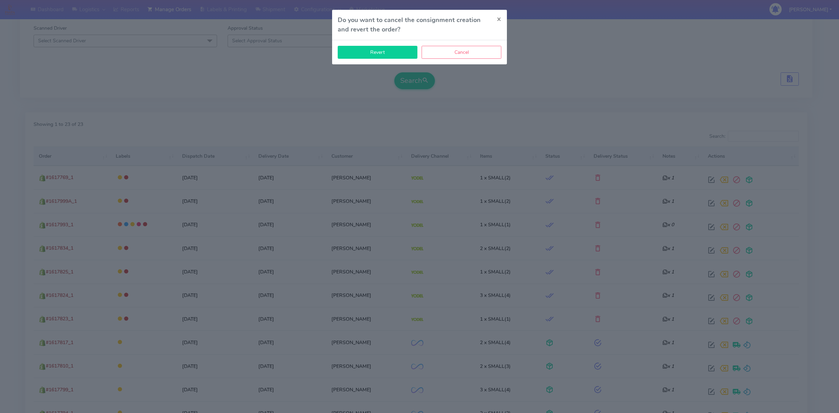
click at [386, 57] on button "Revert" at bounding box center [378, 52] width 80 height 13
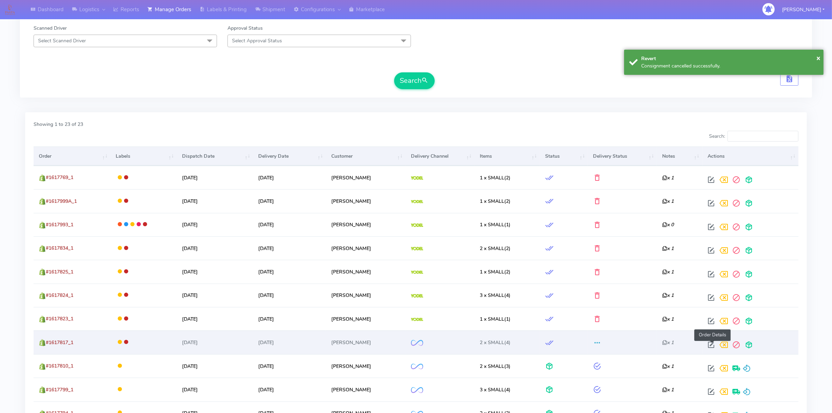
click at [712, 346] on span at bounding box center [711, 346] width 13 height 7
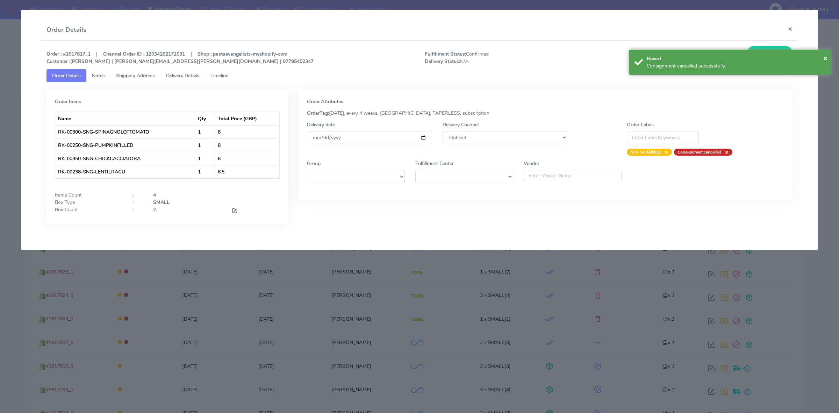
click at [509, 129] on div "Delivery Channel DHL OnFleet Royal Mail DPD Yodel MaxOptra Amazon Collection" at bounding box center [504, 138] width 135 height 35
click at [506, 135] on select "DHL OnFleet Royal Mail DPD Yodel MaxOptra Amazon Collection" at bounding box center [504, 137] width 125 height 13
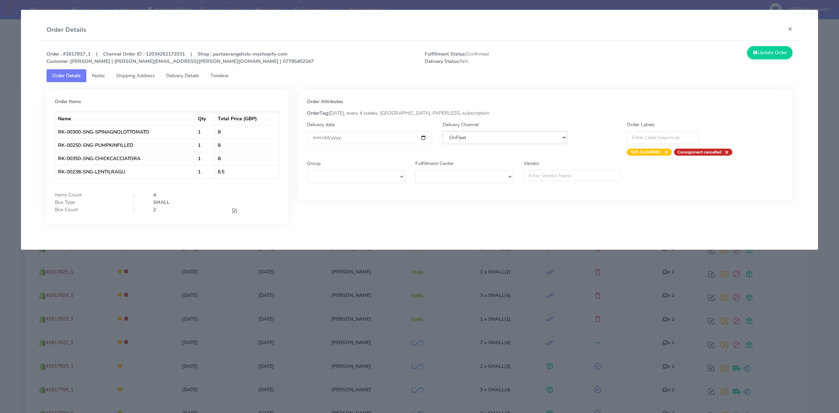
select select "5"
click at [442, 131] on select "DHL OnFleet Royal Mail DPD Yodel MaxOptra Amazon Collection" at bounding box center [504, 137] width 125 height 13
click at [763, 55] on button "Update Order" at bounding box center [769, 52] width 45 height 13
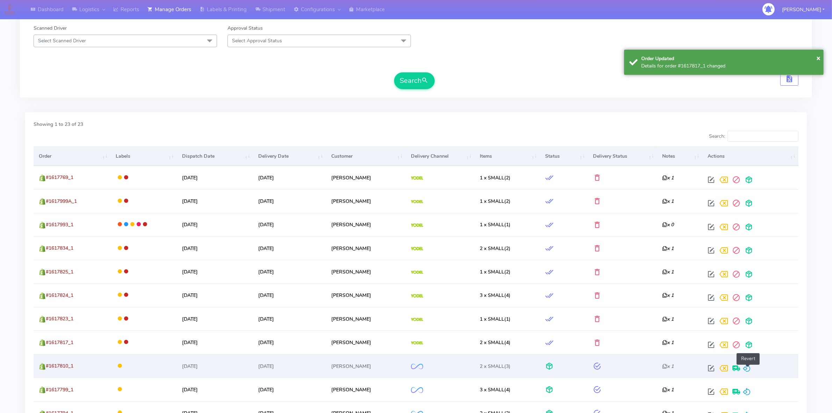
click at [749, 369] on span at bounding box center [747, 369] width 8 height 7
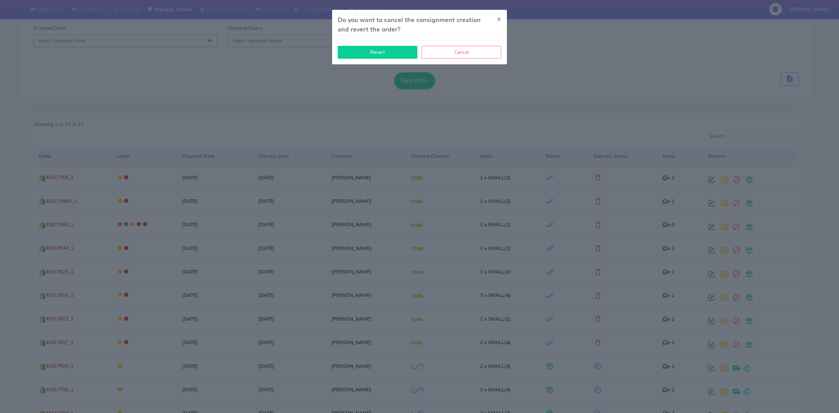
click at [395, 56] on button "Revert" at bounding box center [378, 52] width 80 height 13
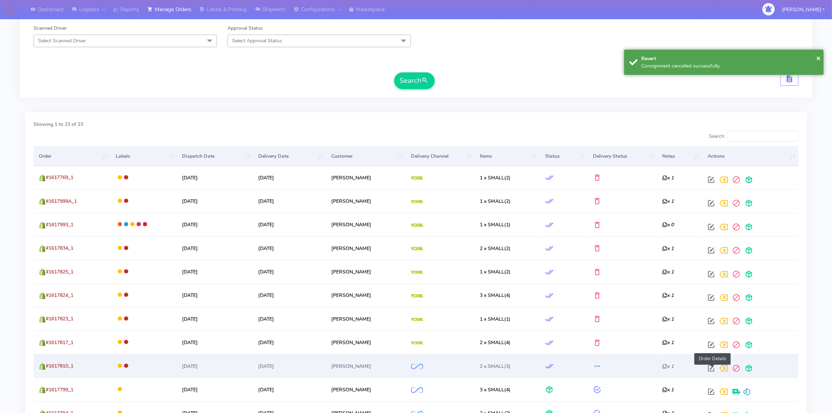
click at [710, 370] on span at bounding box center [711, 369] width 13 height 7
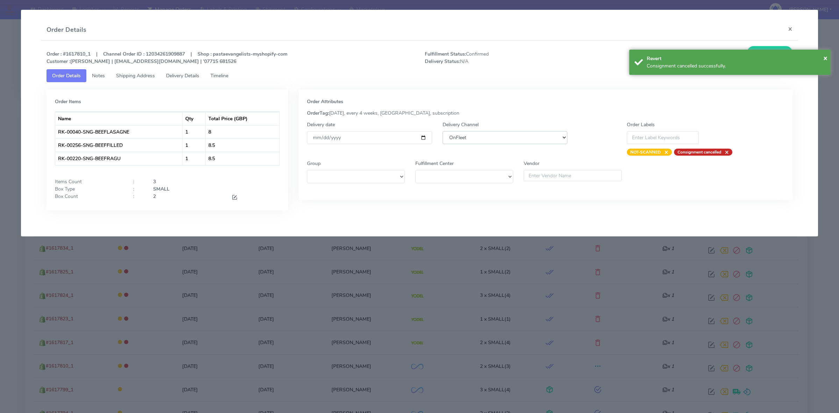
click at [470, 137] on select "DHL OnFleet Royal Mail DPD Yodel MaxOptra Amazon Collection" at bounding box center [504, 137] width 125 height 13
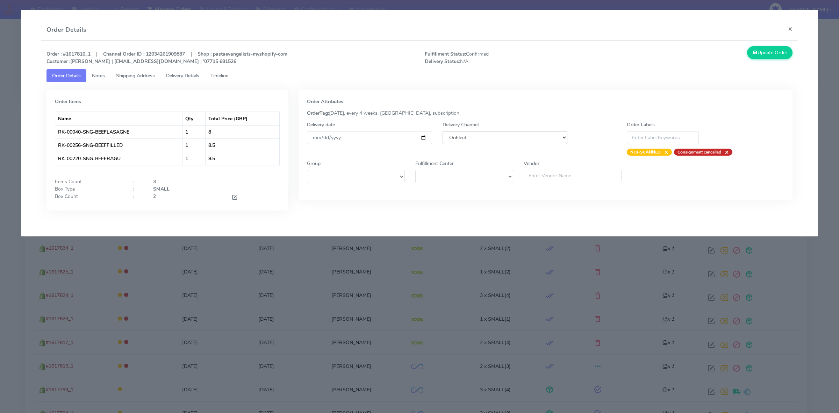
select select "5"
click at [442, 131] on select "DHL OnFleet Royal Mail DPD Yodel MaxOptra Amazon Collection" at bounding box center [504, 137] width 125 height 13
click at [781, 45] on div "Order : #1617810_1 | Channel Order ID : 12034261909887 | Shop : pastaevangelist…" at bounding box center [419, 134] width 757 height 186
click at [779, 48] on button "Update Order" at bounding box center [769, 52] width 45 height 13
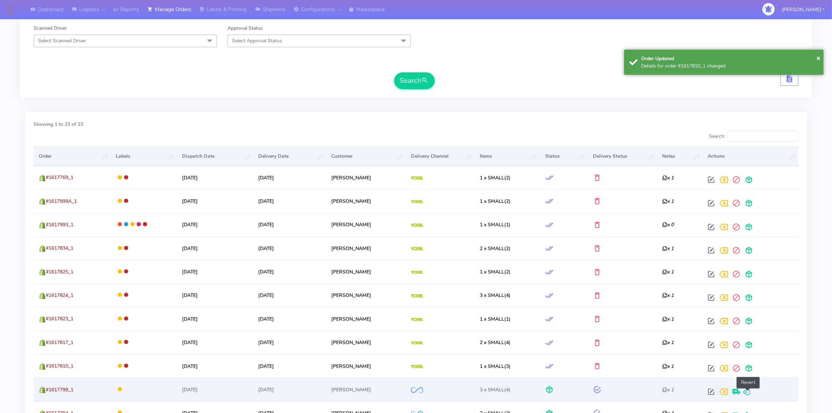
click at [747, 390] on span at bounding box center [747, 393] width 8 height 7
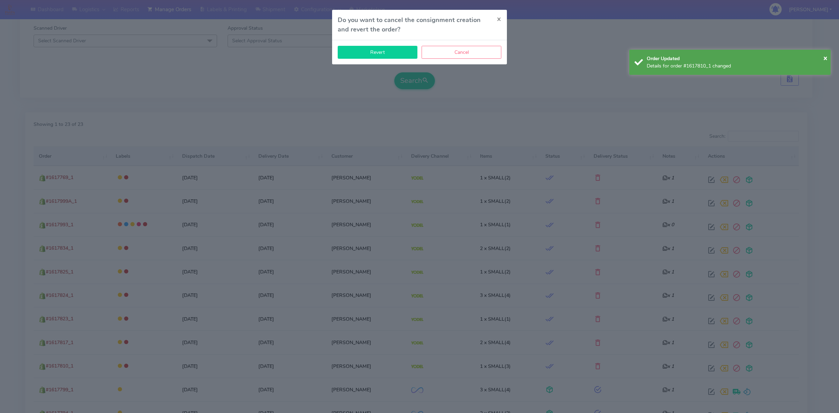
click at [388, 51] on button "Revert" at bounding box center [378, 52] width 80 height 13
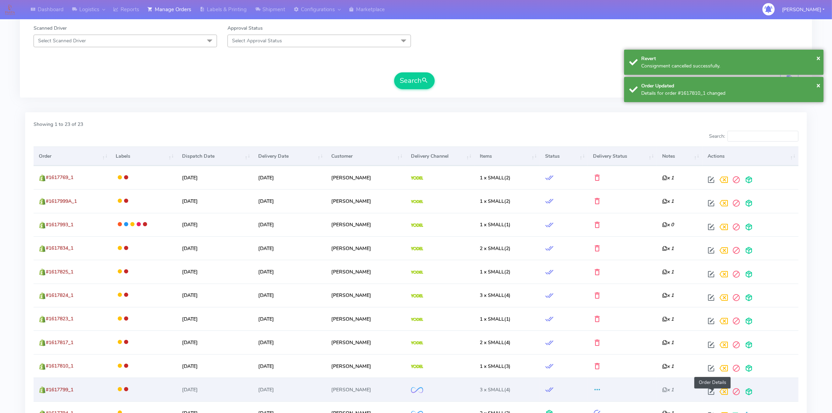
click at [710, 392] on span at bounding box center [711, 393] width 13 height 7
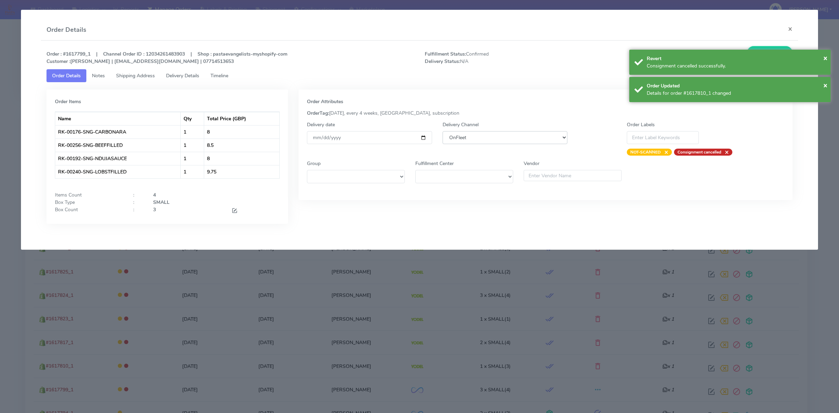
click at [474, 140] on select "DHL OnFleet Royal Mail DPD Yodel MaxOptra Amazon Collection" at bounding box center [504, 137] width 125 height 13
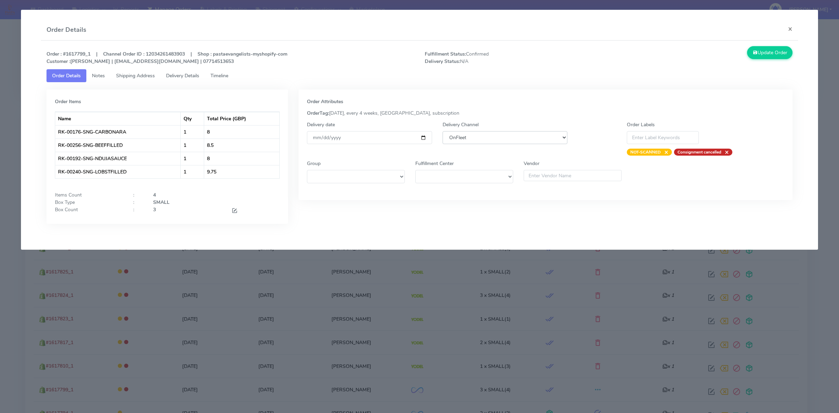
select select "5"
click at [442, 131] on select "DHL OnFleet Royal Mail DPD Yodel MaxOptra Amazon Collection" at bounding box center [504, 137] width 125 height 13
click at [753, 51] on icon at bounding box center [755, 52] width 5 height 7
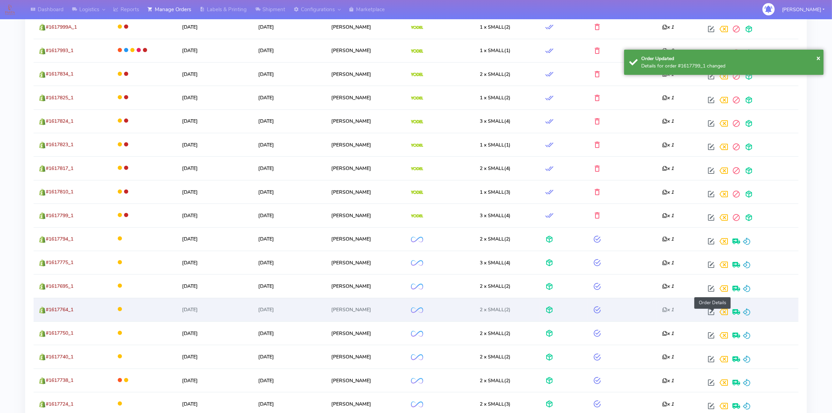
scroll to position [306, 0]
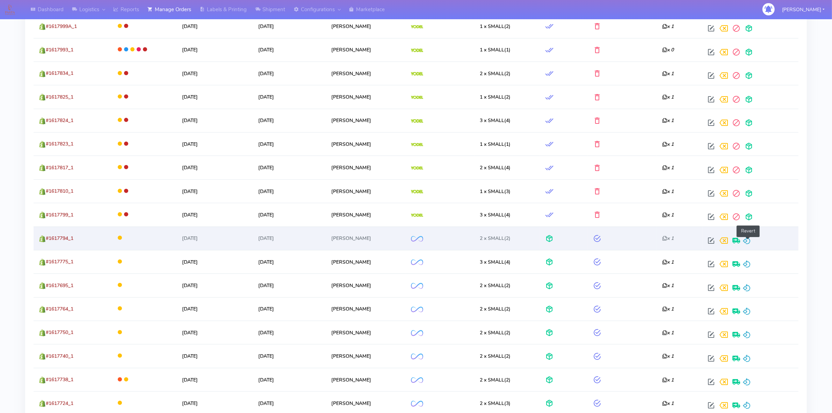
click at [748, 243] on span at bounding box center [747, 242] width 8 height 7
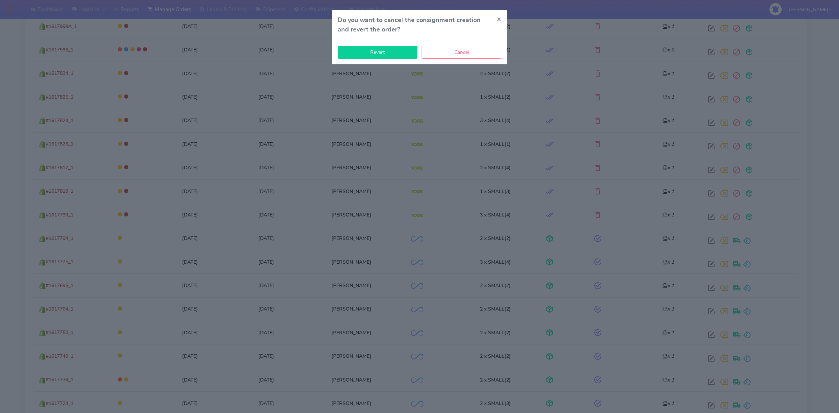
click at [394, 58] on button "Revert" at bounding box center [378, 52] width 80 height 13
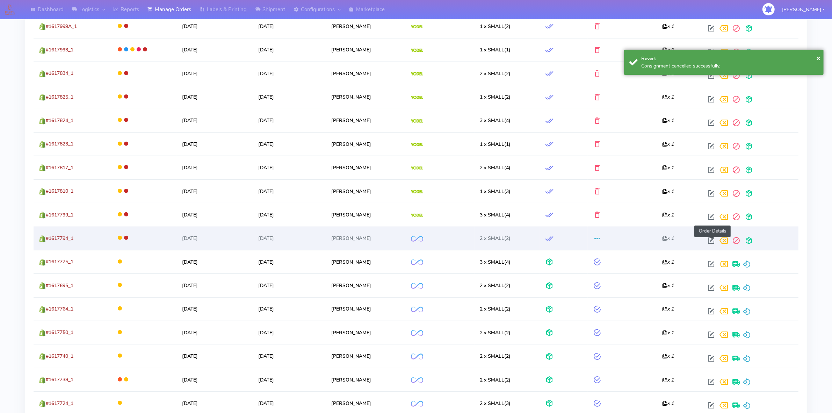
click at [710, 243] on span at bounding box center [711, 242] width 13 height 7
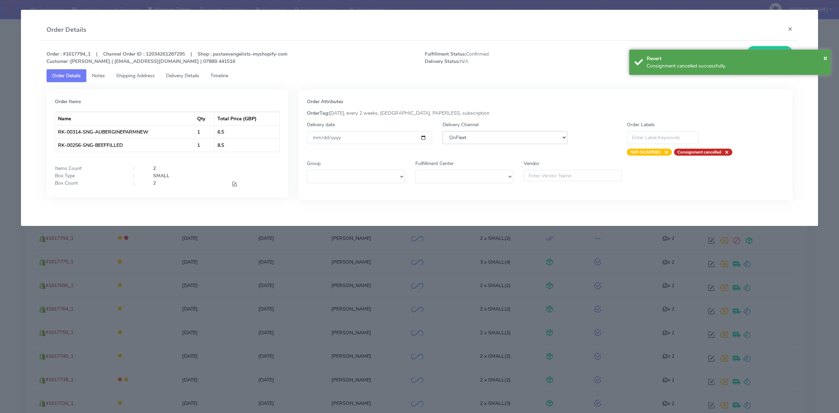
click at [519, 133] on select "DHL OnFleet Royal Mail DPD Yodel MaxOptra Amazon Collection" at bounding box center [504, 137] width 125 height 13
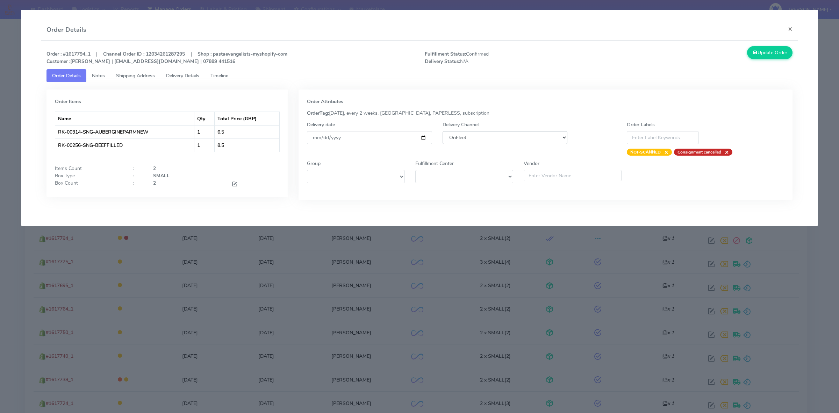
select select "5"
click at [442, 131] on select "DHL OnFleet Royal Mail DPD Yodel MaxOptra Amazon Collection" at bounding box center [504, 137] width 125 height 13
click at [768, 53] on button "Update Order" at bounding box center [769, 52] width 45 height 13
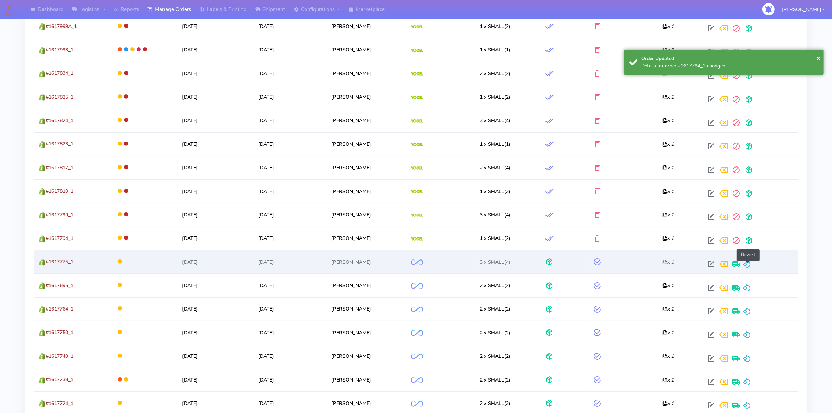
click at [748, 266] on span at bounding box center [747, 265] width 8 height 7
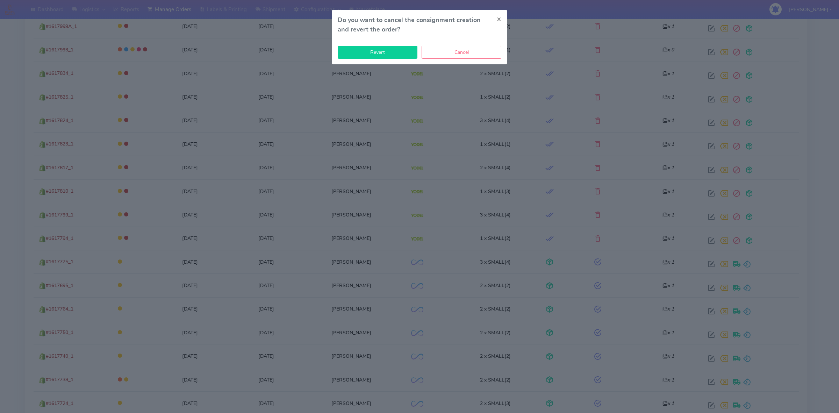
click at [390, 55] on button "Revert" at bounding box center [378, 52] width 80 height 13
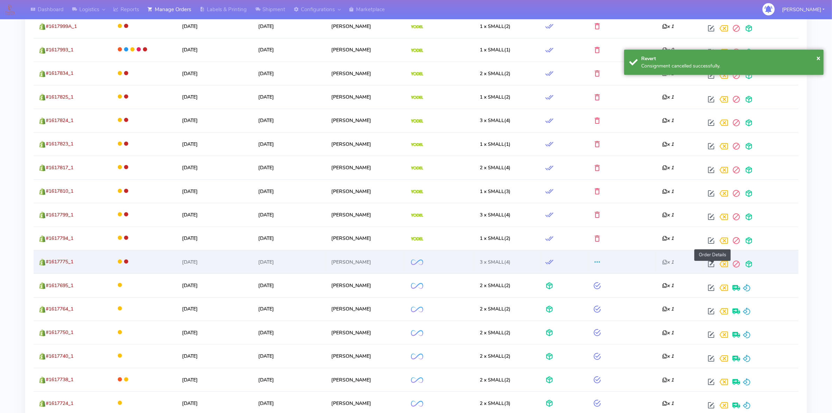
click at [712, 264] on span at bounding box center [711, 265] width 13 height 7
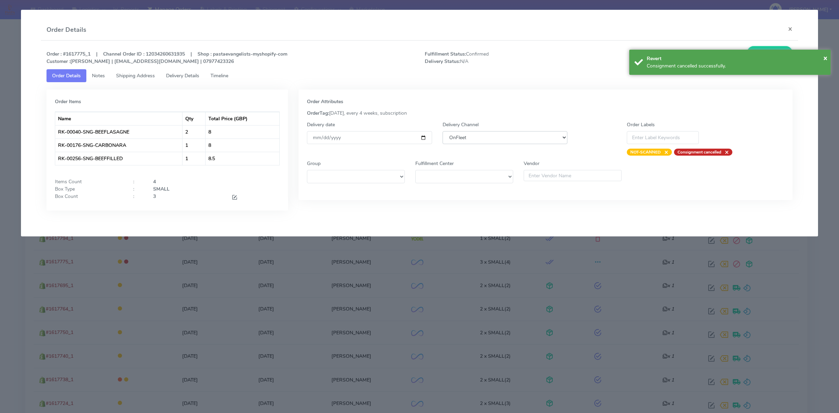
click at [518, 141] on select "DHL OnFleet Royal Mail DPD Yodel MaxOptra Amazon Collection" at bounding box center [504, 137] width 125 height 13
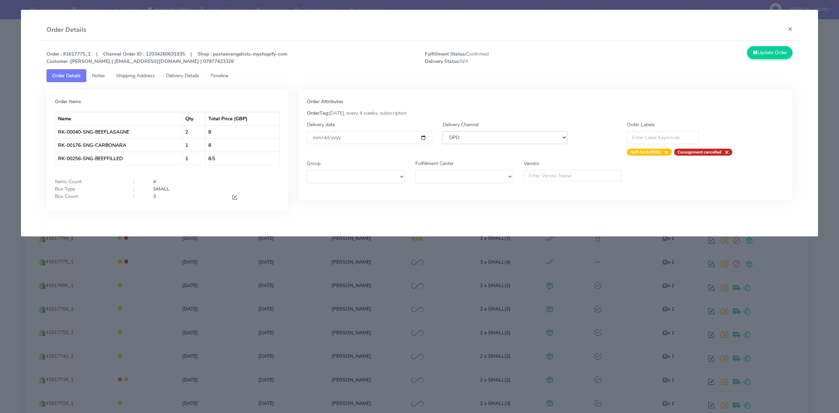
click at [442, 131] on select "DHL OnFleet Royal Mail DPD Yodel MaxOptra Amazon Collection" at bounding box center [504, 137] width 125 height 13
click at [511, 137] on select "DHL OnFleet Royal Mail DPD Yodel MaxOptra Amazon Collection" at bounding box center [504, 137] width 125 height 13
select select "5"
click at [442, 131] on select "DHL OnFleet Royal Mail DPD Yodel MaxOptra Amazon Collection" at bounding box center [504, 137] width 125 height 13
click at [778, 55] on button "Update Order" at bounding box center [769, 52] width 45 height 13
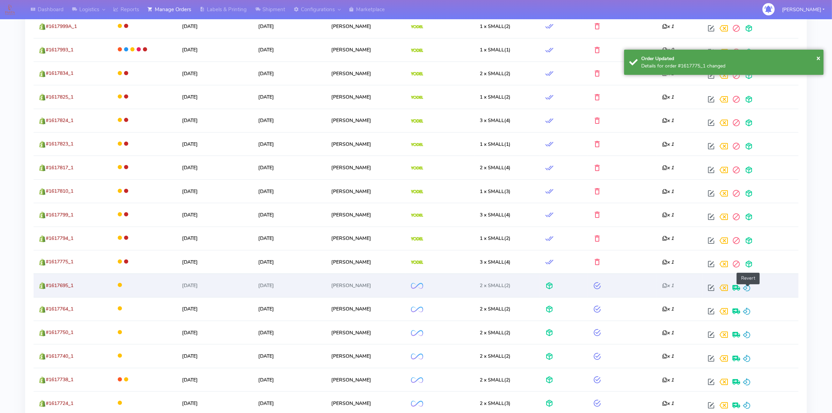
click at [747, 286] on span at bounding box center [747, 289] width 8 height 7
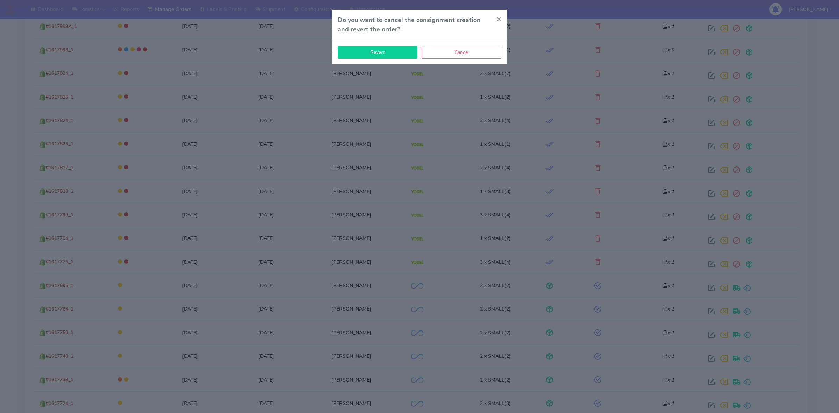
click at [385, 55] on button "Revert" at bounding box center [378, 52] width 80 height 13
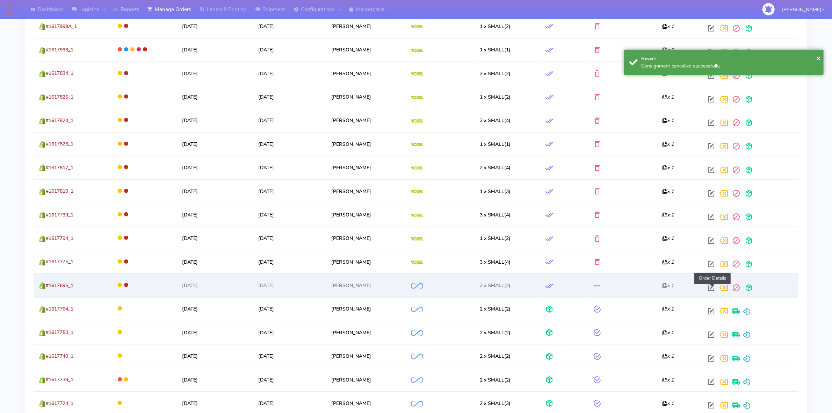
click at [711, 288] on span at bounding box center [711, 289] width 13 height 7
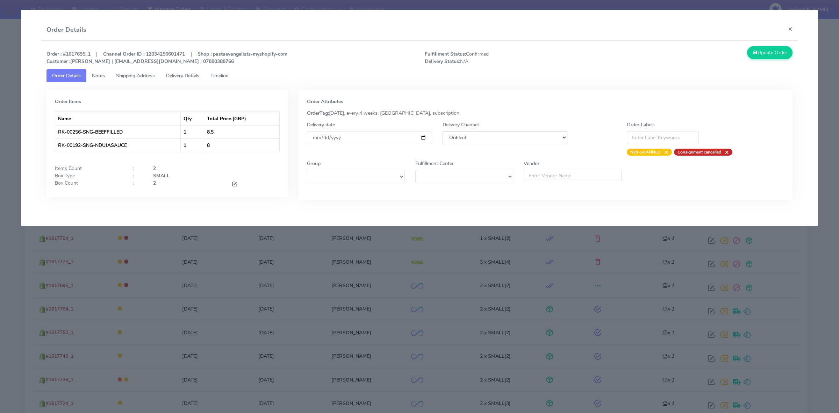
click at [514, 137] on select "DHL OnFleet Royal Mail DPD Yodel MaxOptra Amazon Collection" at bounding box center [504, 137] width 125 height 13
select select "5"
click at [442, 131] on select "DHL OnFleet Royal Mail DPD Yodel MaxOptra Amazon Collection" at bounding box center [504, 137] width 125 height 13
click at [761, 55] on button "Update Order" at bounding box center [769, 52] width 45 height 13
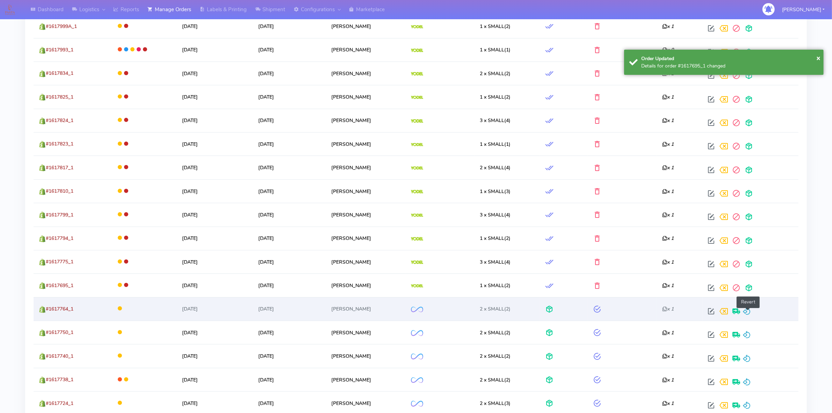
click at [747, 309] on span at bounding box center [747, 312] width 8 height 7
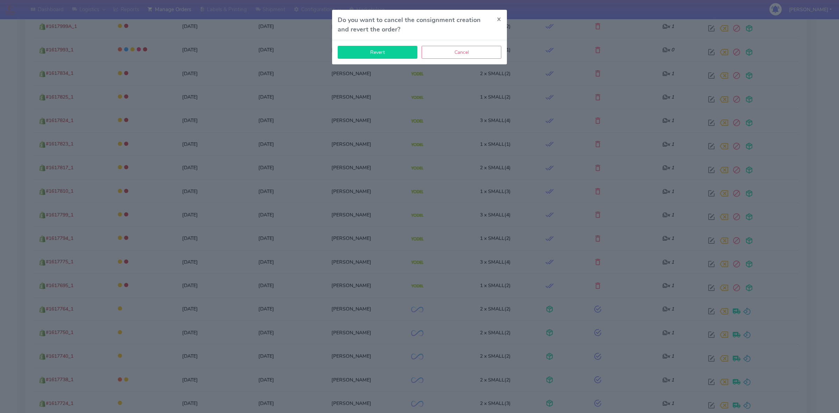
click at [385, 56] on button "Revert" at bounding box center [378, 52] width 80 height 13
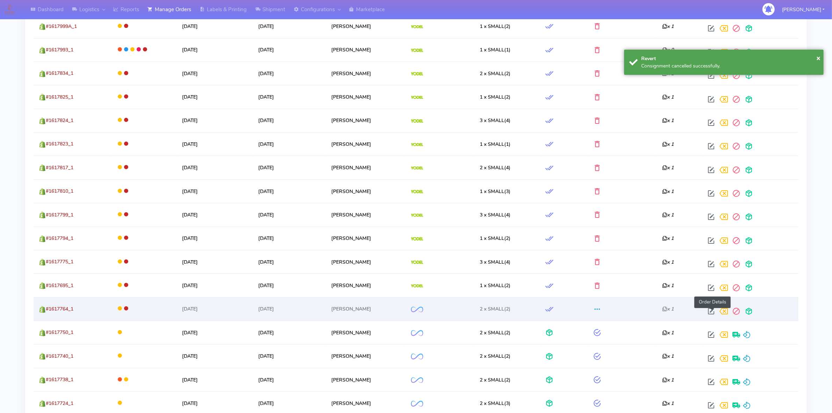
click at [712, 310] on span at bounding box center [711, 312] width 13 height 7
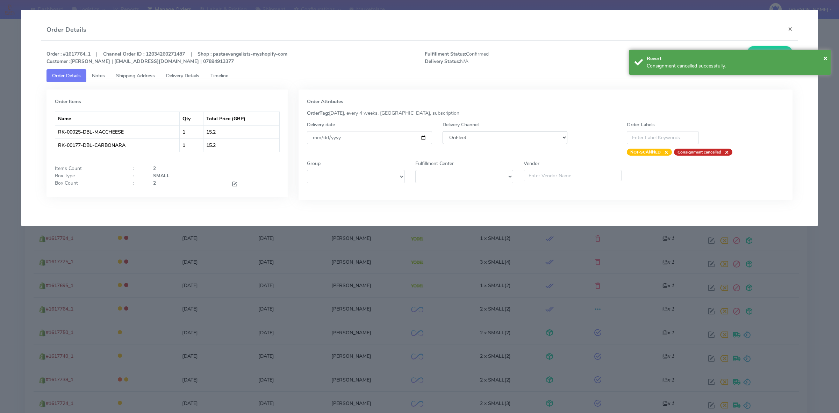
click at [457, 137] on select "DHL OnFleet Royal Mail DPD Yodel MaxOptra Amazon Collection" at bounding box center [504, 137] width 125 height 13
select select "5"
click at [442, 131] on select "DHL OnFleet Royal Mail DPD Yodel MaxOptra Amazon Collection" at bounding box center [504, 137] width 125 height 13
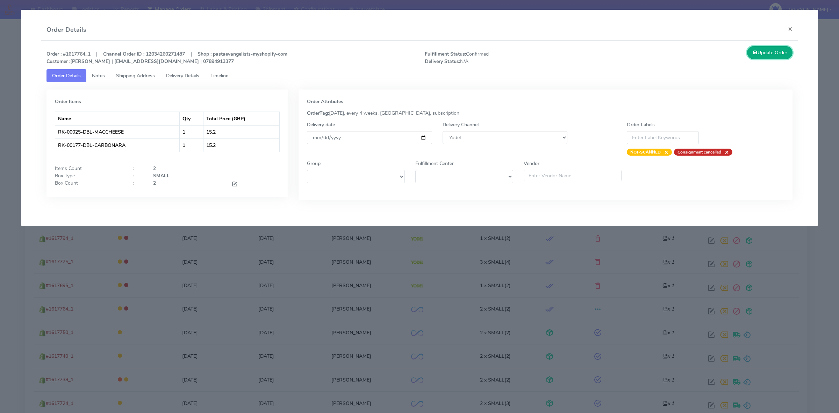
click at [768, 53] on button "Update Order" at bounding box center [769, 52] width 45 height 13
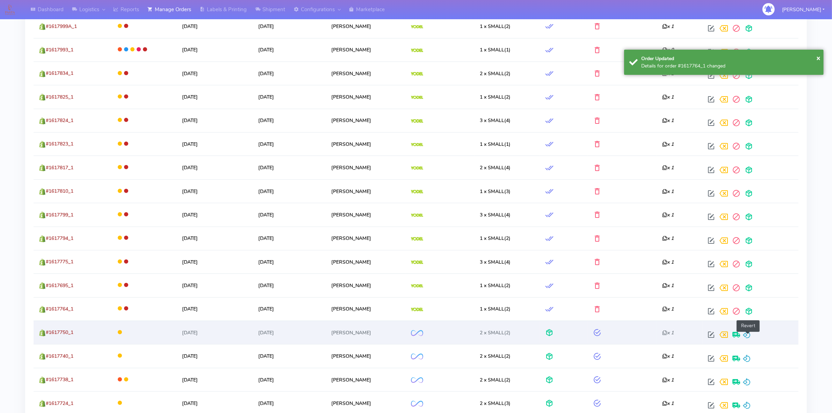
click at [747, 336] on span at bounding box center [747, 336] width 8 height 7
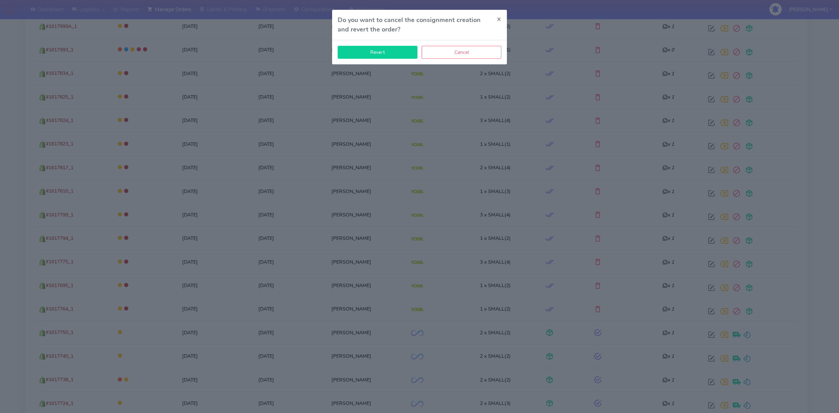
click at [390, 46] on button "Revert" at bounding box center [378, 52] width 80 height 13
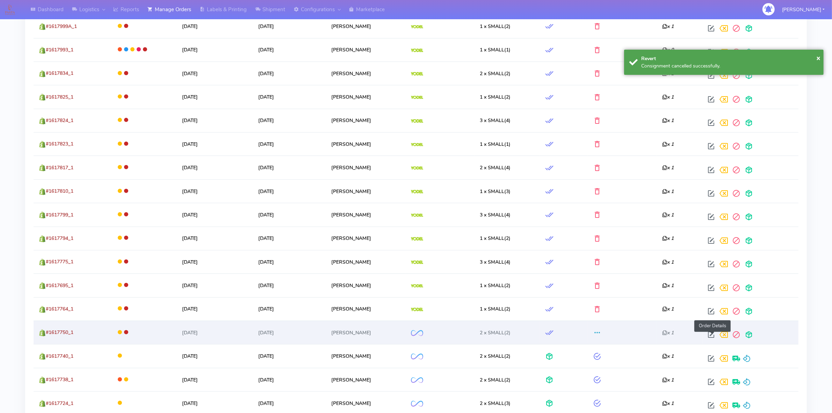
click at [709, 337] on span at bounding box center [711, 336] width 13 height 7
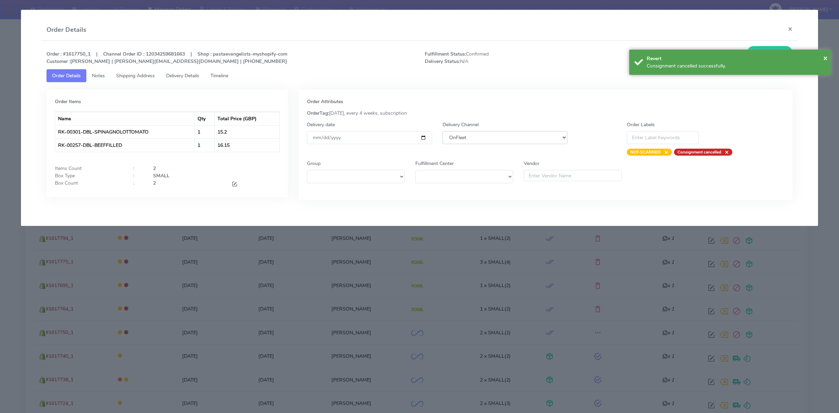
click at [510, 138] on select "DHL OnFleet Royal Mail DPD Yodel MaxOptra Amazon Collection" at bounding box center [504, 137] width 125 height 13
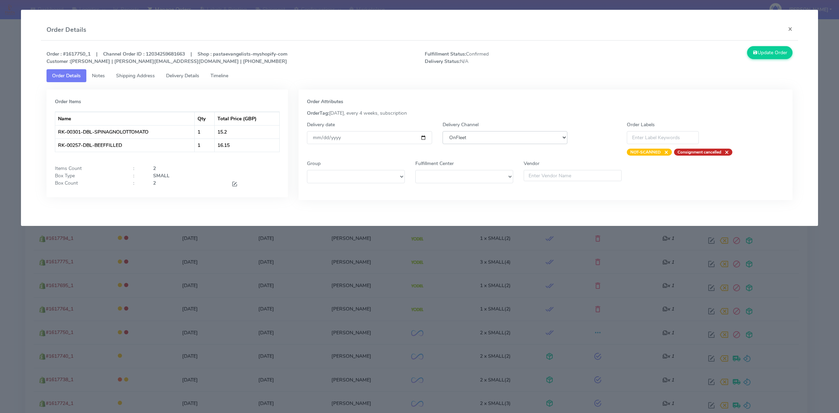
select select "5"
click at [442, 131] on select "DHL OnFleet Royal Mail DPD Yodel MaxOptra Amazon Collection" at bounding box center [504, 137] width 125 height 13
click at [748, 56] on button "Update Order" at bounding box center [769, 52] width 45 height 13
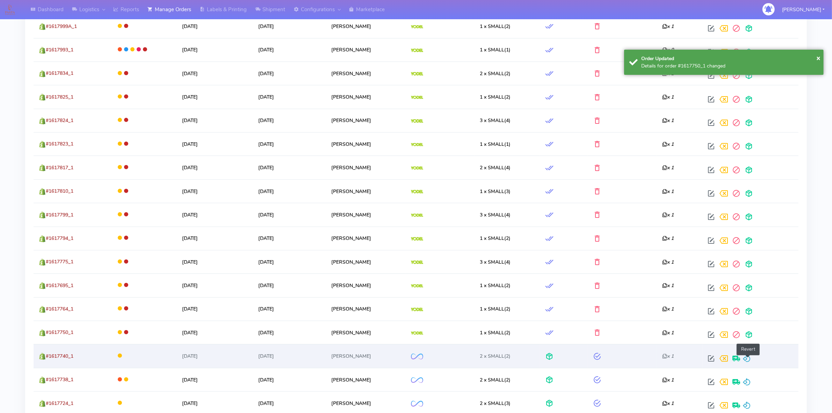
click at [747, 362] on span at bounding box center [747, 360] width 8 height 7
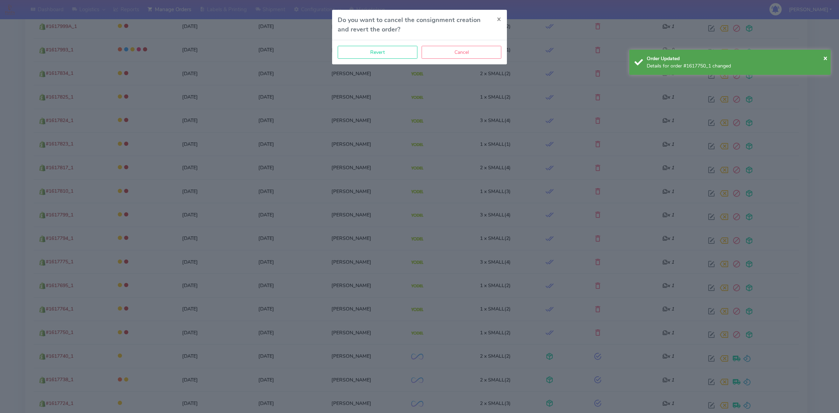
click at [387, 60] on div "Revert Cancel" at bounding box center [419, 52] width 175 height 24
click at [390, 56] on button "Revert" at bounding box center [378, 52] width 80 height 13
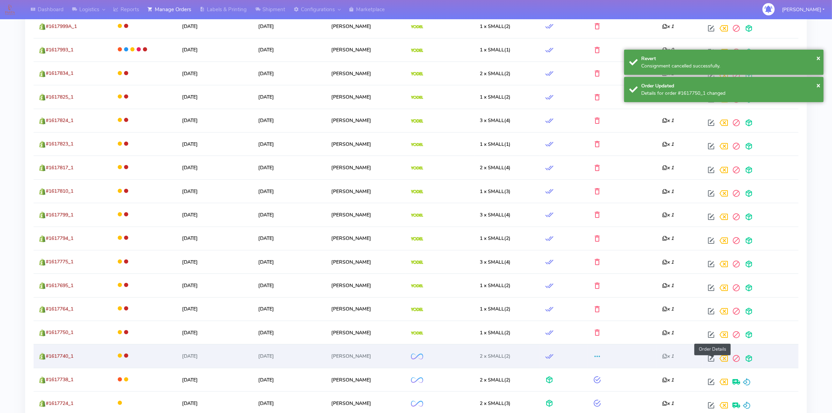
click at [715, 359] on span at bounding box center [711, 360] width 13 height 7
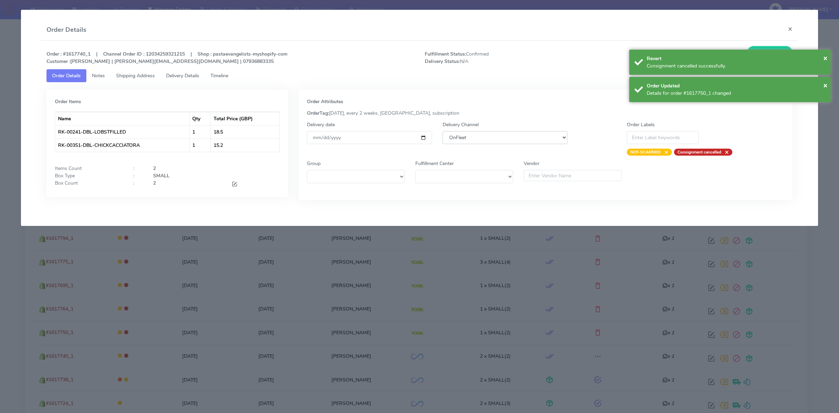
click at [537, 142] on select "DHL OnFleet Royal Mail DPD Yodel MaxOptra Amazon Collection" at bounding box center [504, 137] width 125 height 13
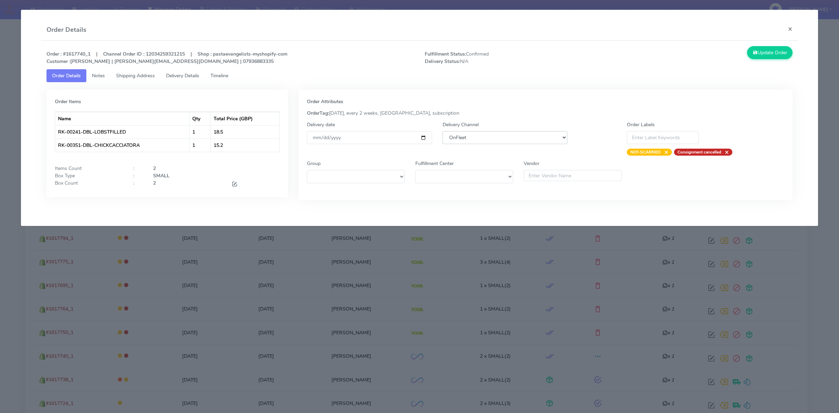
select select "5"
click at [442, 131] on select "DHL OnFleet Royal Mail DPD Yodel MaxOptra Amazon Collection" at bounding box center [504, 137] width 125 height 13
click at [762, 45] on div "Order : #1617740_1 | Channel Order ID : 12034259321215 | Shop : pastaevangelist…" at bounding box center [419, 128] width 757 height 175
click at [759, 50] on button "Update Order" at bounding box center [769, 52] width 45 height 13
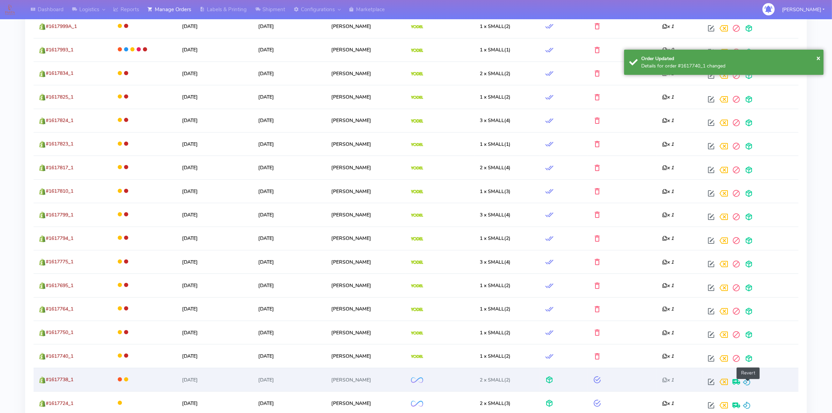
click at [748, 383] on span at bounding box center [747, 383] width 8 height 7
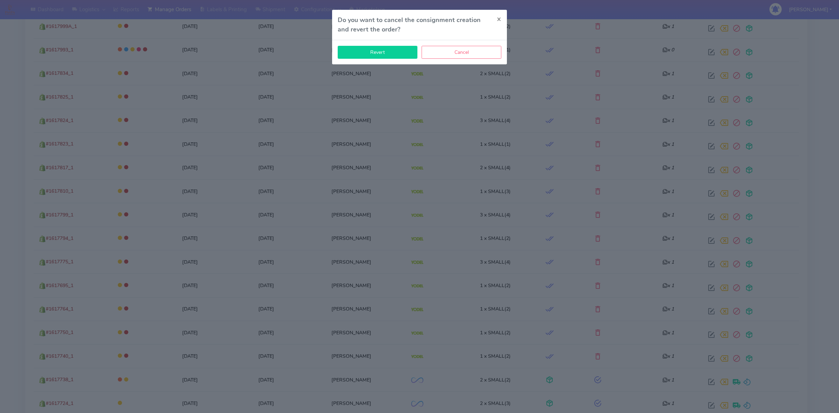
click at [398, 57] on button "Revert" at bounding box center [378, 52] width 80 height 13
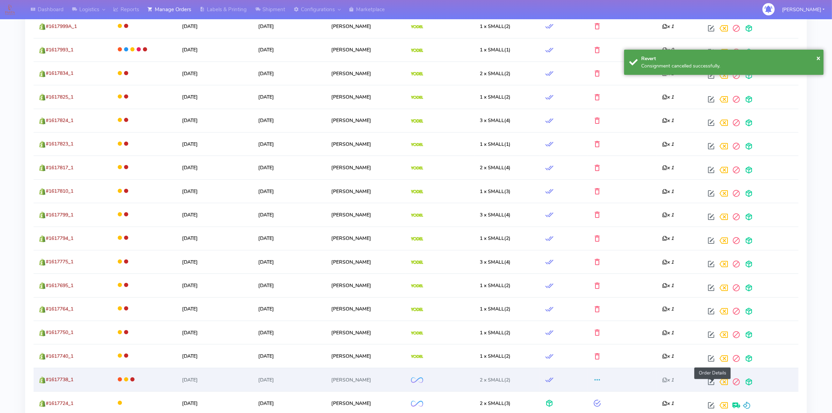
click at [712, 381] on span at bounding box center [711, 383] width 13 height 7
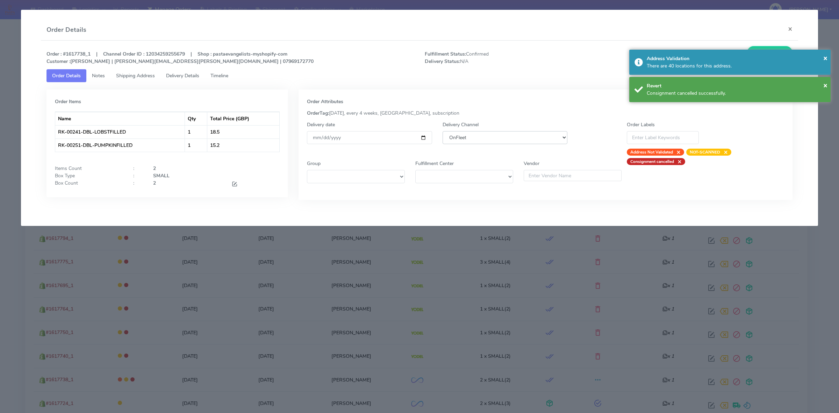
click at [527, 135] on select "DHL OnFleet Royal Mail DPD Yodel MaxOptra Amazon Collection" at bounding box center [504, 137] width 125 height 13
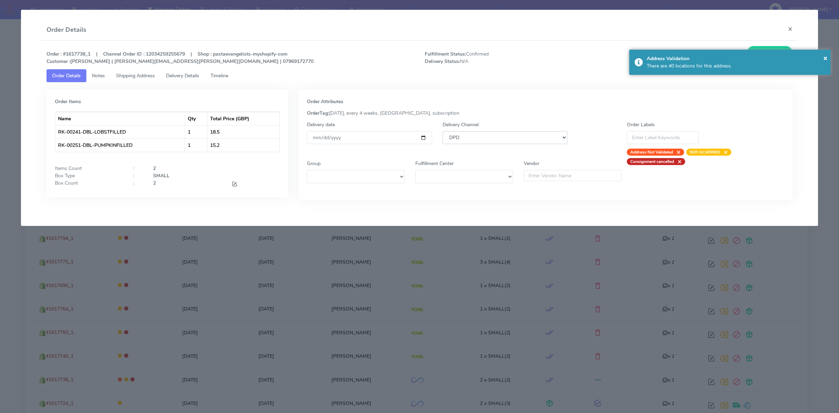
click at [442, 131] on select "DHL OnFleet Royal Mail DPD Yodel MaxOptra Amazon Collection" at bounding box center [504, 137] width 125 height 13
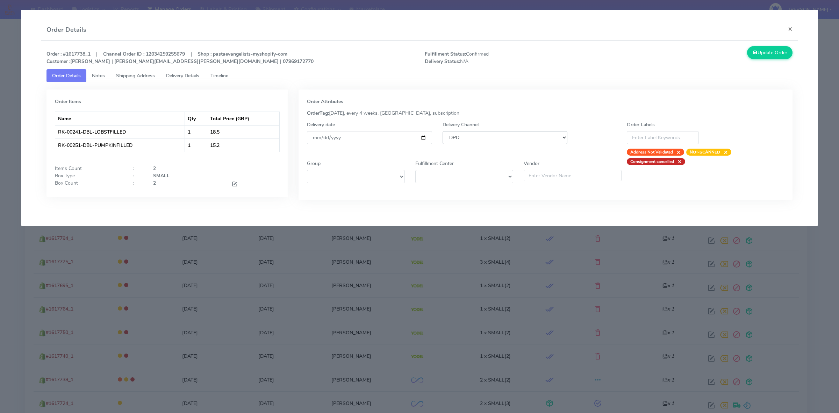
click at [499, 135] on select "DHL OnFleet Royal Mail DPD Yodel MaxOptra Amazon Collection" at bounding box center [504, 137] width 125 height 13
select select "5"
click at [442, 131] on select "DHL OnFleet Royal Mail DPD Yodel MaxOptra Amazon Collection" at bounding box center [504, 137] width 125 height 13
click at [770, 55] on button "Update Order" at bounding box center [769, 52] width 45 height 13
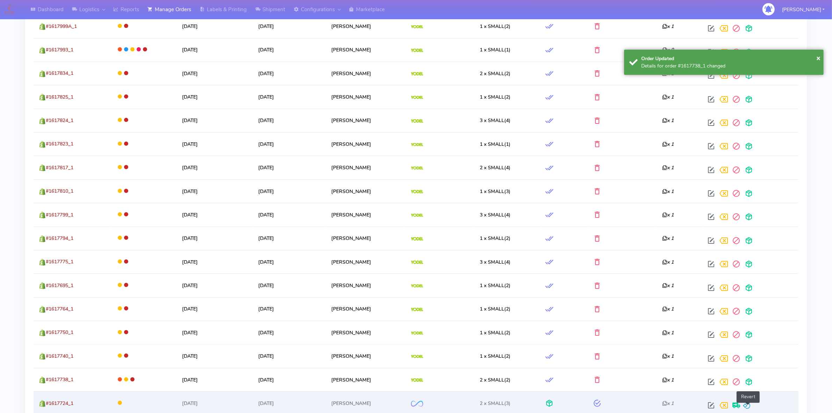
click at [747, 406] on span at bounding box center [747, 406] width 8 height 7
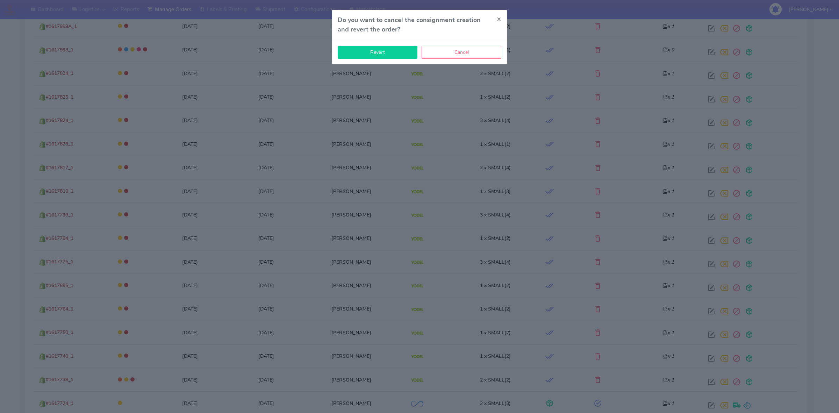
click at [389, 55] on button "Revert" at bounding box center [378, 52] width 80 height 13
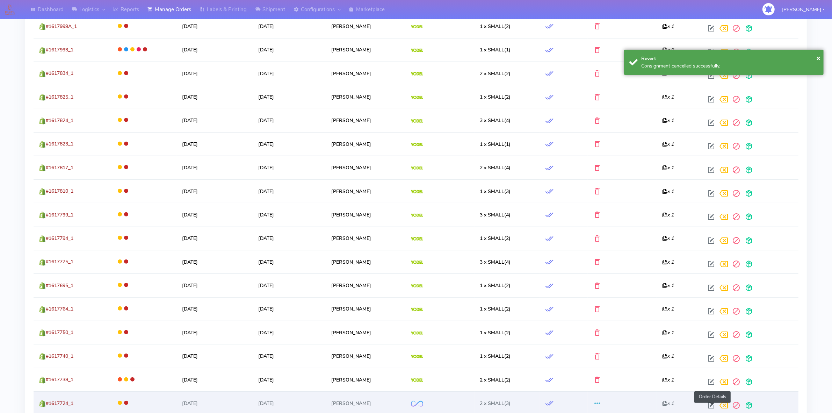
click at [715, 405] on span at bounding box center [711, 406] width 13 height 7
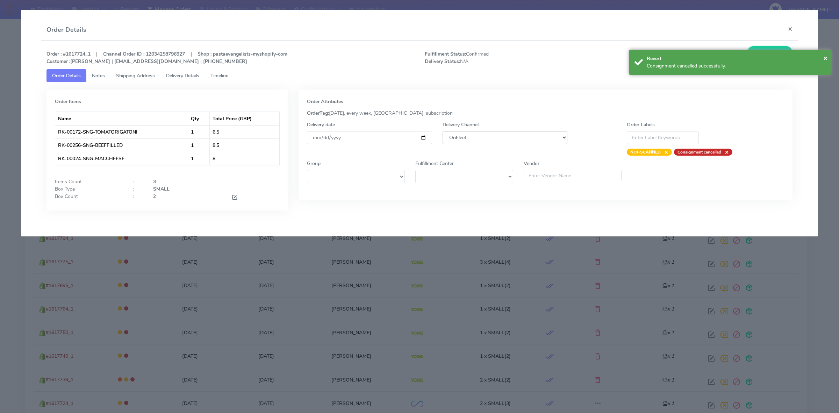
click at [511, 139] on select "DHL OnFleet Royal Mail DPD Yodel MaxOptra Amazon Collection" at bounding box center [504, 137] width 125 height 13
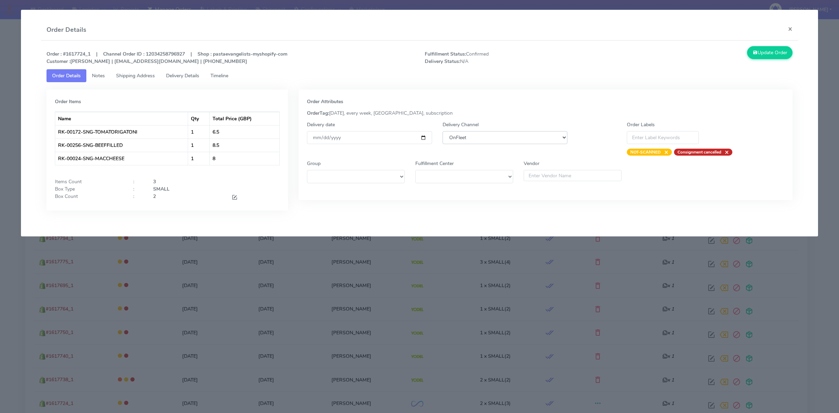
select select "5"
click at [442, 131] on select "DHL OnFleet Royal Mail DPD Yodel MaxOptra Amazon Collection" at bounding box center [504, 137] width 125 height 13
click at [761, 51] on button "Update Order" at bounding box center [769, 52] width 45 height 13
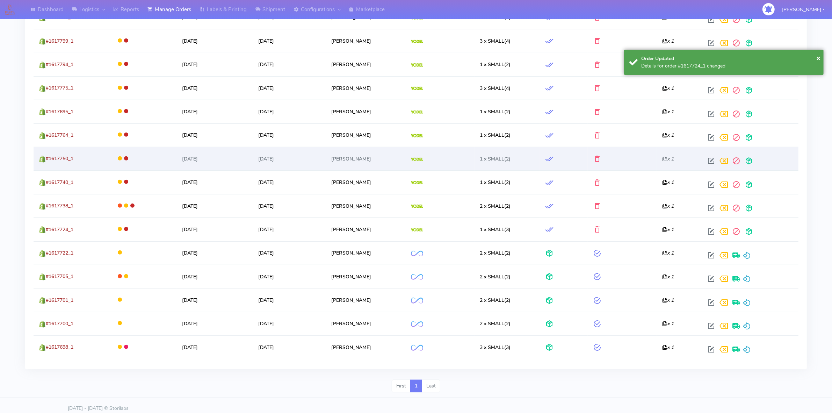
scroll to position [488, 0]
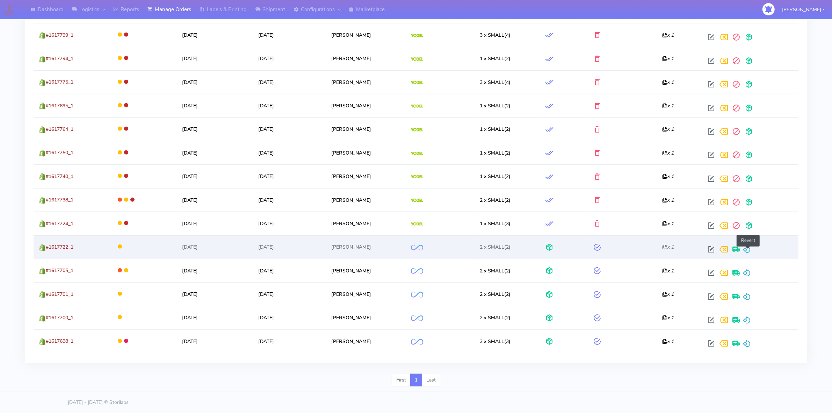
click at [751, 251] on span at bounding box center [747, 250] width 8 height 7
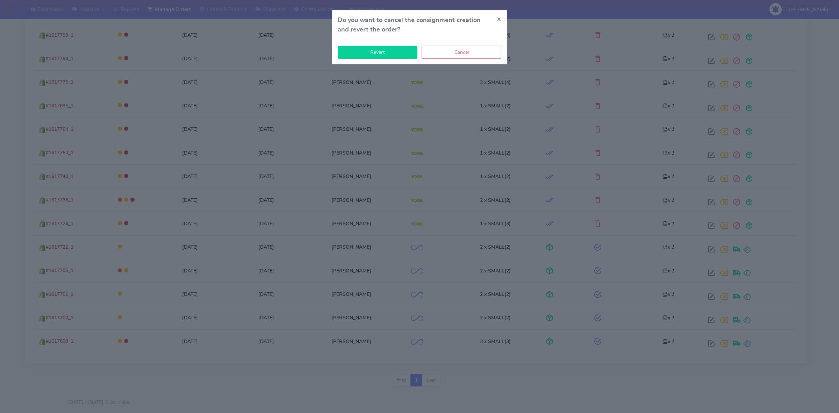
click at [401, 51] on button "Revert" at bounding box center [378, 52] width 80 height 13
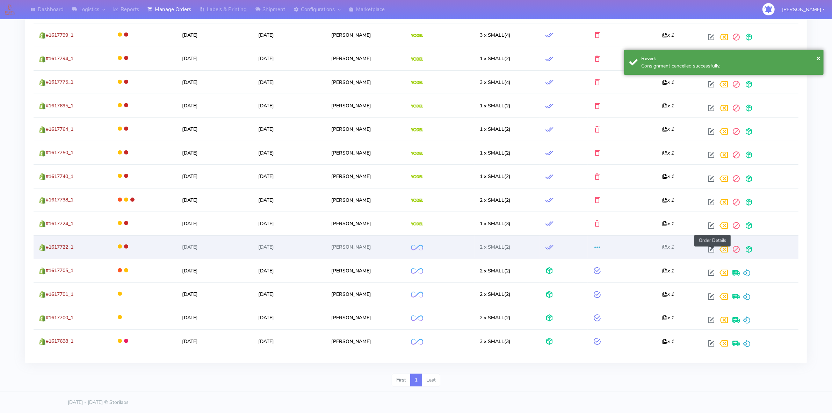
click at [710, 251] on span at bounding box center [711, 250] width 13 height 7
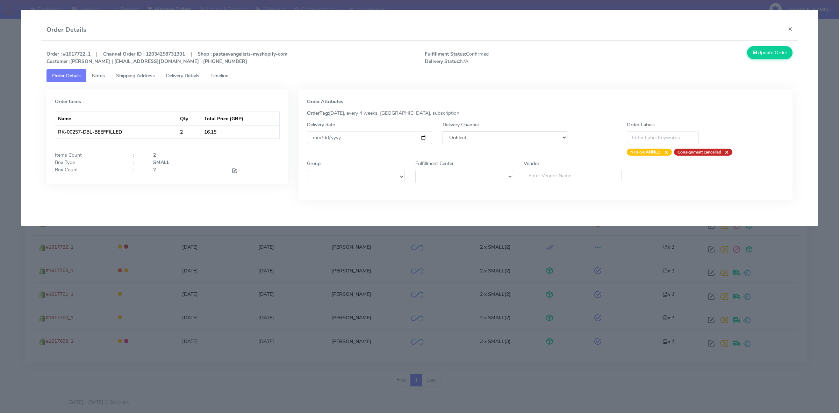
click at [507, 137] on select "DHL OnFleet Royal Mail DPD Yodel MaxOptra Amazon Collection" at bounding box center [504, 137] width 125 height 13
select select "5"
click at [442, 131] on select "DHL OnFleet Royal Mail DPD Yodel MaxOptra Amazon Collection" at bounding box center [504, 137] width 125 height 13
click at [761, 56] on button "Update Order" at bounding box center [769, 52] width 45 height 13
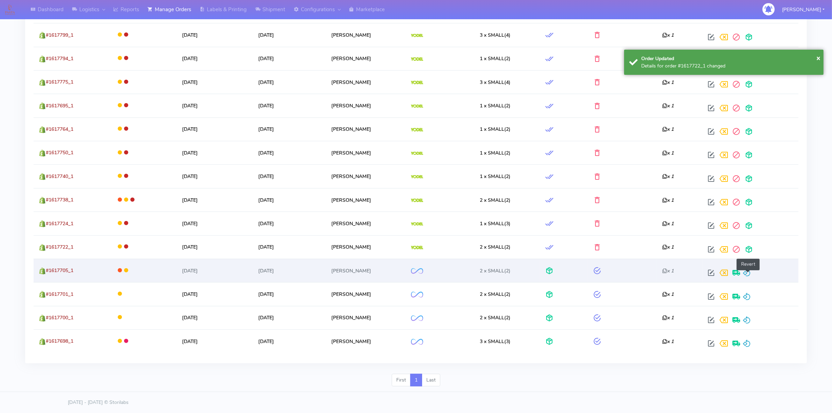
click at [747, 273] on span at bounding box center [747, 274] width 8 height 7
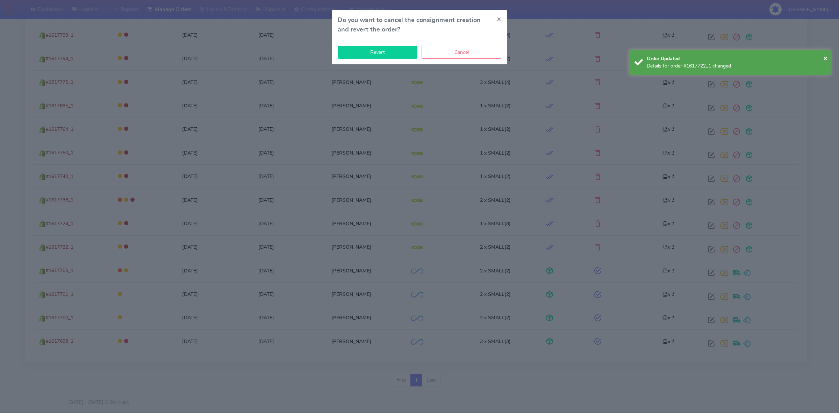
click at [404, 58] on button "Revert" at bounding box center [378, 52] width 80 height 13
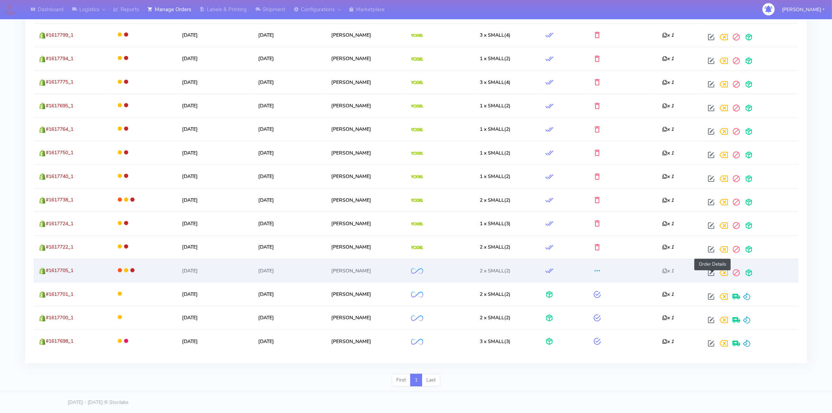
click at [714, 276] on span at bounding box center [711, 274] width 13 height 7
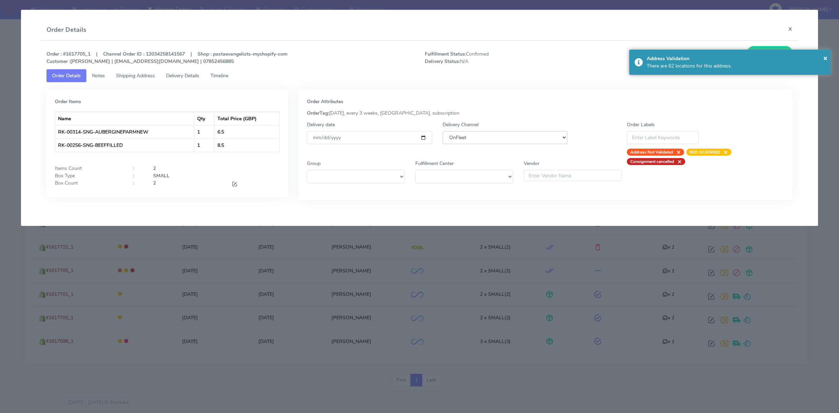
click at [534, 136] on select "DHL OnFleet Royal Mail DPD Yodel MaxOptra Amazon Collection" at bounding box center [504, 137] width 125 height 13
select select "5"
click at [442, 131] on select "DHL OnFleet Royal Mail DPD Yodel MaxOptra Amazon Collection" at bounding box center [504, 137] width 125 height 13
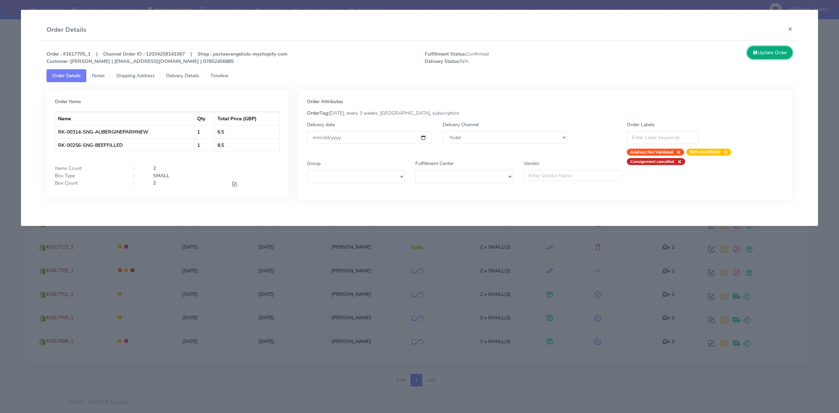
click at [780, 49] on button "Update Order" at bounding box center [769, 52] width 45 height 13
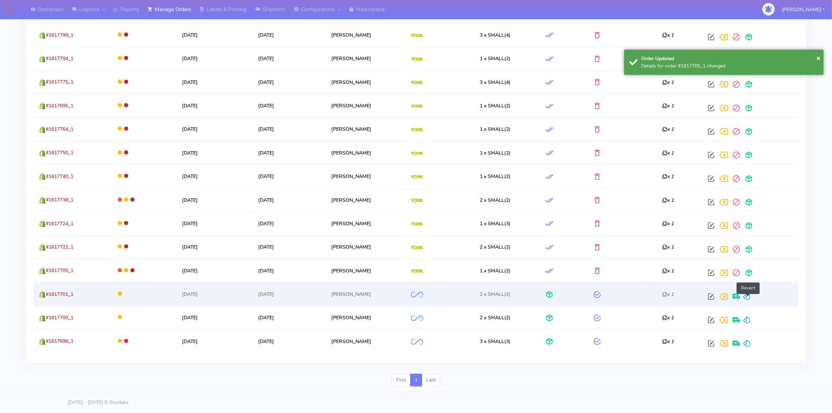
click at [748, 296] on span at bounding box center [747, 298] width 8 height 7
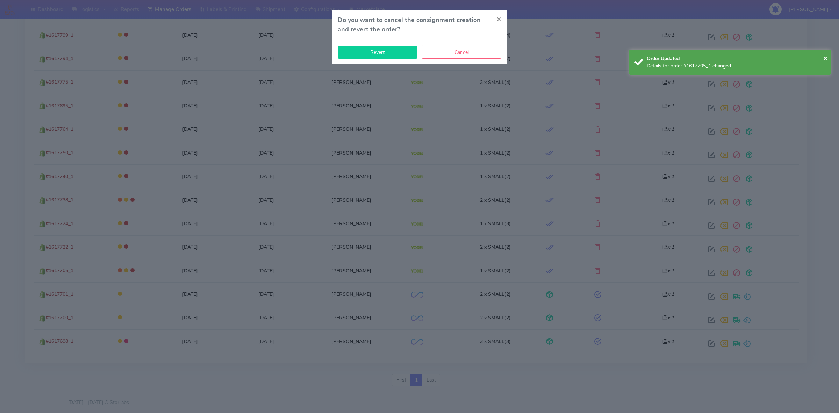
click at [384, 50] on button "Revert" at bounding box center [378, 52] width 80 height 13
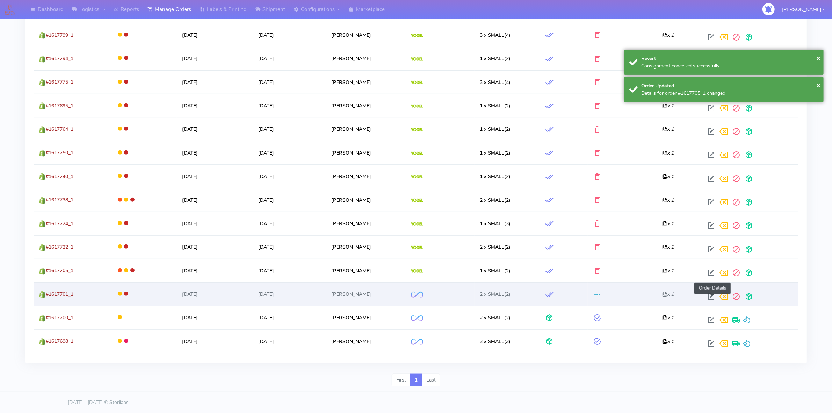
click at [712, 296] on span at bounding box center [711, 298] width 13 height 7
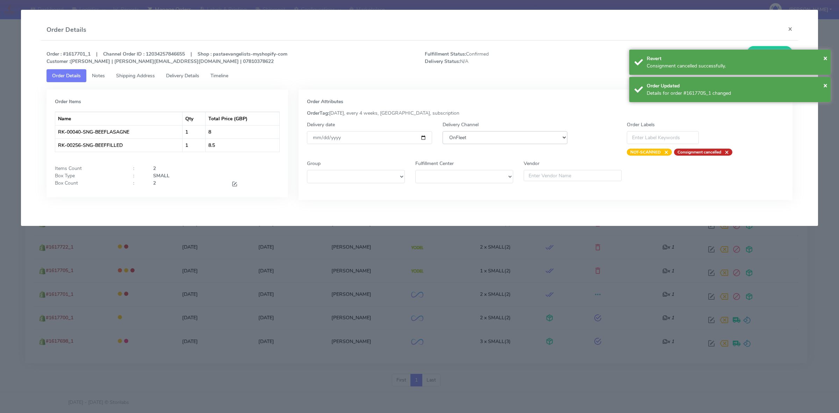
click at [523, 140] on select "DHL OnFleet Royal Mail DPD Yodel MaxOptra Amazon Collection" at bounding box center [504, 137] width 125 height 13
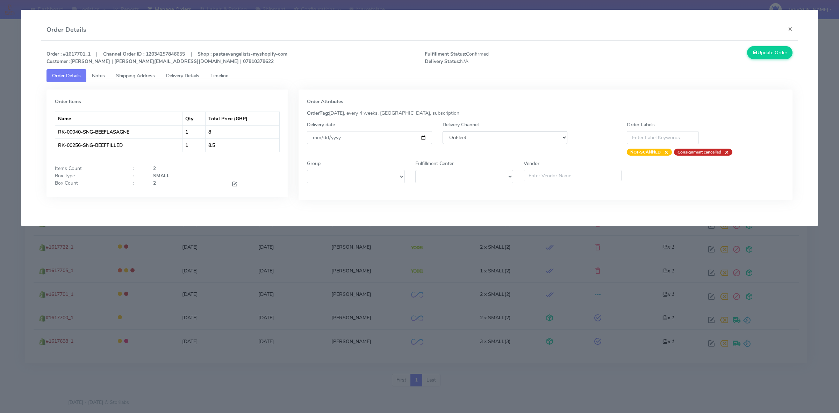
select select "5"
click at [442, 131] on select "DHL OnFleet Royal Mail DPD Yodel MaxOptra Amazon Collection" at bounding box center [504, 137] width 125 height 13
click at [757, 53] on button "Update Order" at bounding box center [769, 52] width 45 height 13
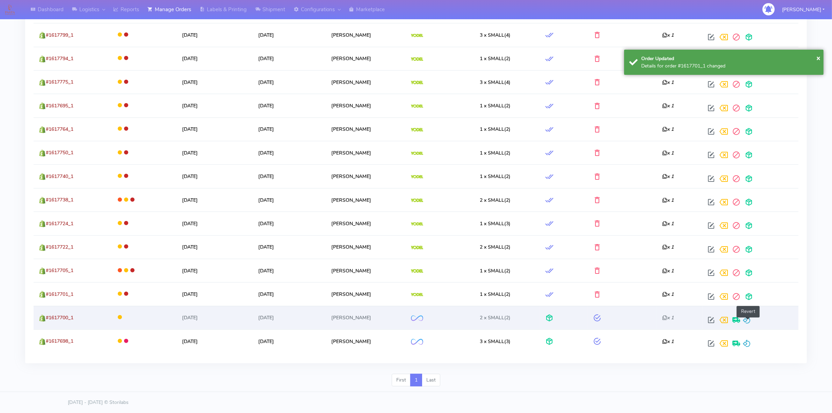
click at [748, 318] on span at bounding box center [747, 321] width 8 height 7
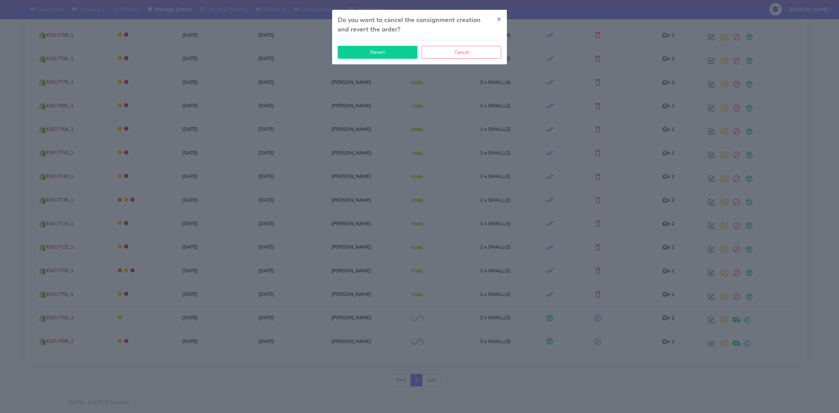
click at [404, 51] on button "Revert" at bounding box center [378, 52] width 80 height 13
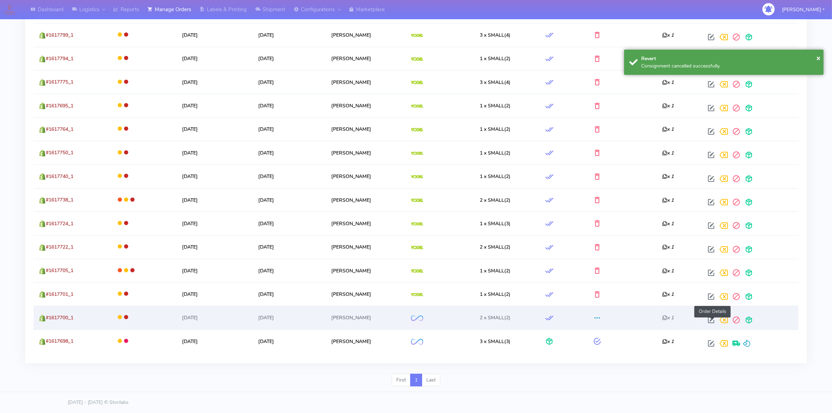
click at [713, 318] on span at bounding box center [711, 321] width 13 height 7
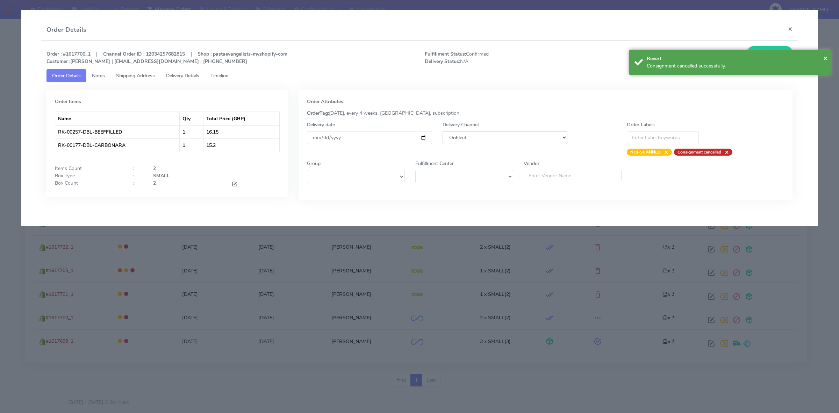
click at [467, 133] on select "DHL OnFleet Royal Mail DPD Yodel MaxOptra Amazon Collection" at bounding box center [504, 137] width 125 height 13
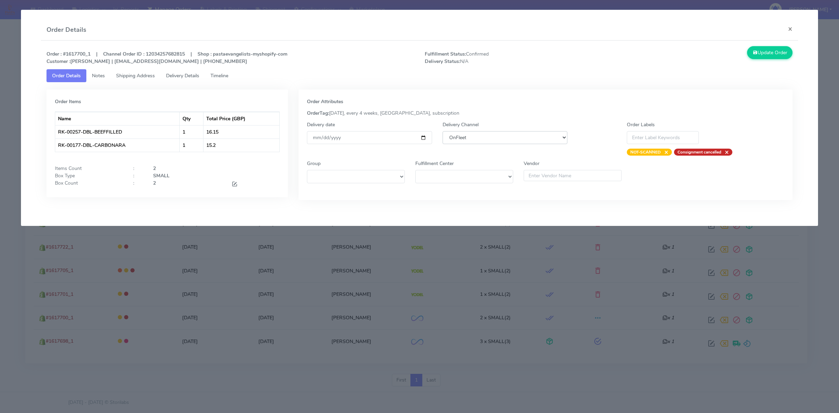
select select "5"
click at [442, 131] on select "DHL OnFleet Royal Mail DPD Yodel MaxOptra Amazon Collection" at bounding box center [504, 137] width 125 height 13
click at [764, 57] on button "Update Order" at bounding box center [769, 52] width 45 height 13
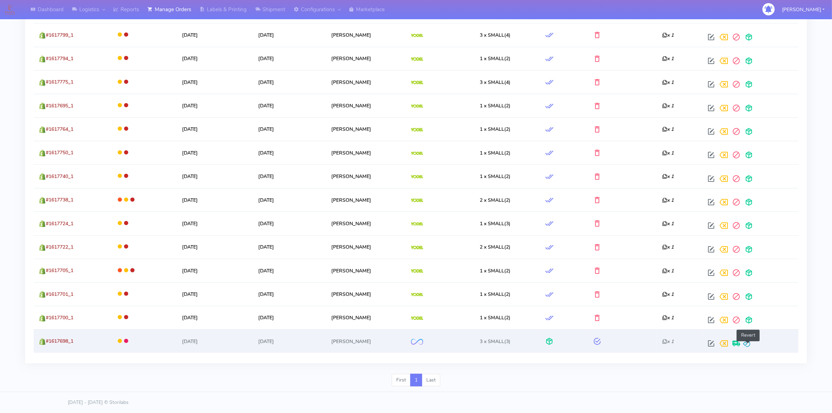
click at [747, 341] on span at bounding box center [747, 344] width 8 height 7
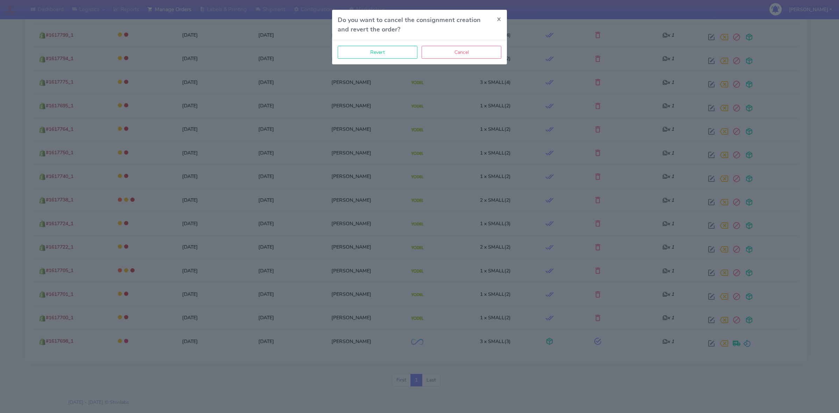
click at [362, 39] on div "Do you want to cancel the consignment creation and revert the order? ×" at bounding box center [419, 25] width 175 height 30
click at [362, 51] on button "Revert" at bounding box center [378, 52] width 80 height 13
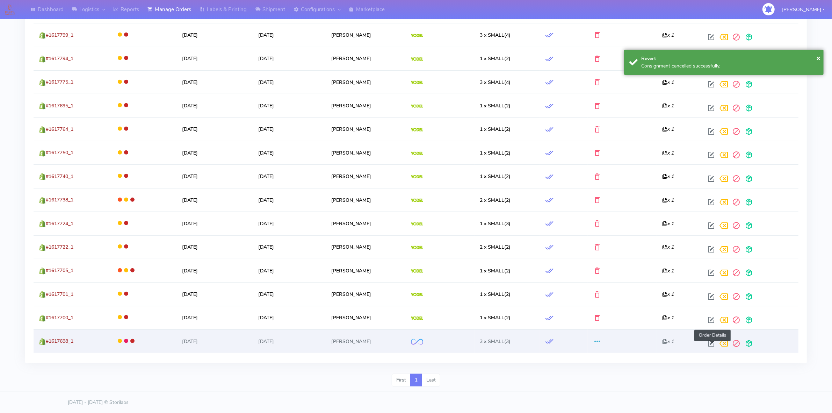
click at [710, 342] on span at bounding box center [711, 344] width 13 height 7
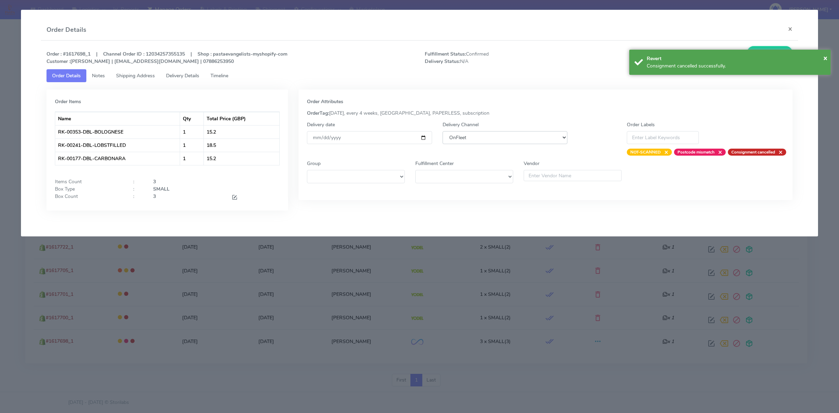
click at [514, 138] on select "DHL OnFleet Royal Mail DPD Yodel MaxOptra Amazon Collection" at bounding box center [504, 137] width 125 height 13
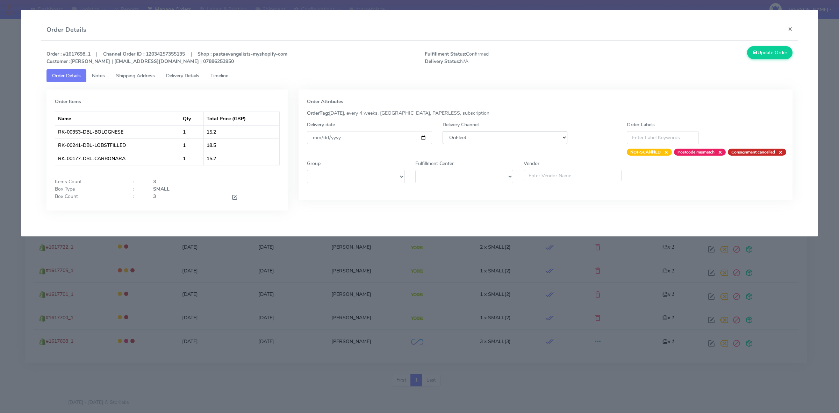
select select "5"
click at [442, 131] on select "DHL OnFleet Royal Mail DPD Yodel MaxOptra Amazon Collection" at bounding box center [504, 137] width 125 height 13
click at [783, 56] on button "Update Order" at bounding box center [769, 52] width 45 height 13
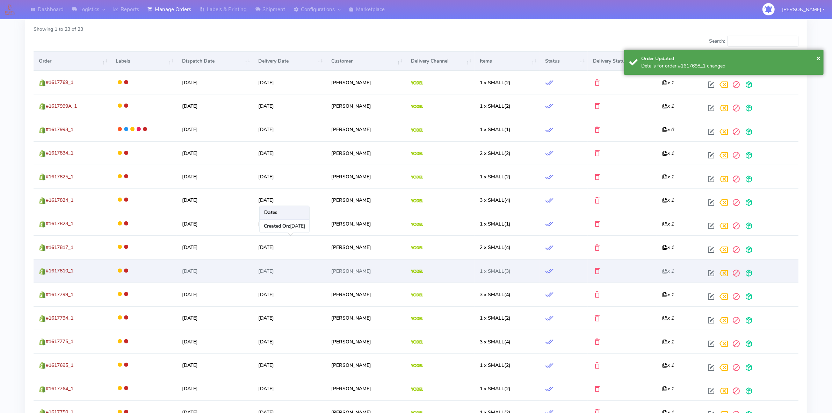
scroll to position [0, 0]
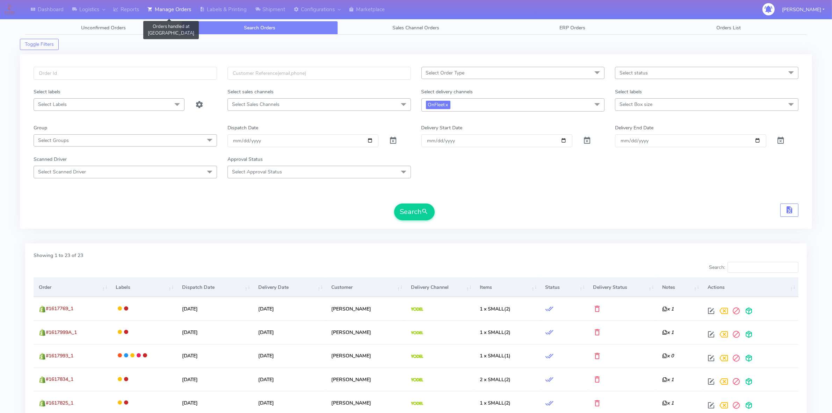
click at [185, 6] on link "Manage Orders" at bounding box center [169, 9] width 52 height 19
